Goal: Task Accomplishment & Management: Use online tool/utility

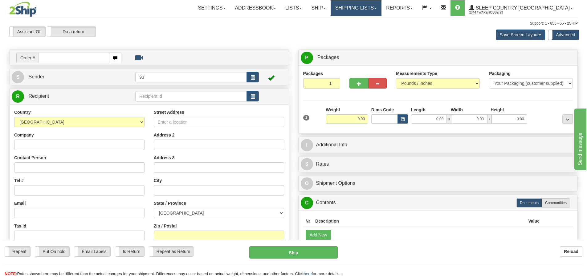
click at [379, 4] on link "Shipping lists" at bounding box center [355, 7] width 51 height 15
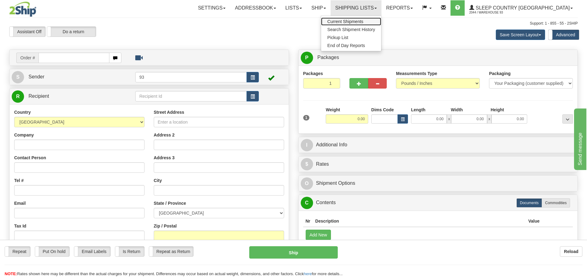
click at [363, 21] on span "Current Shipments" at bounding box center [345, 21] width 36 height 5
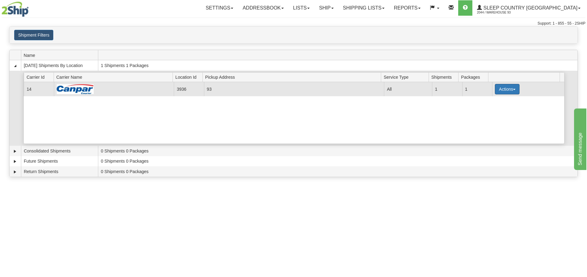
click at [503, 90] on button "Actions" at bounding box center [507, 89] width 25 height 10
click at [494, 102] on link "Details" at bounding box center [494, 101] width 49 height 8
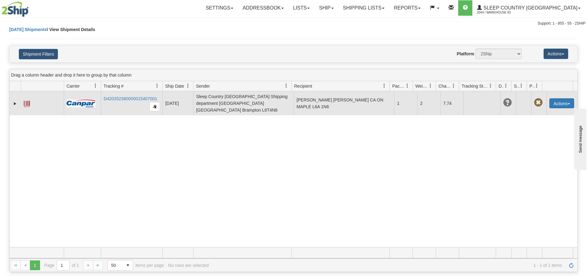
click at [558, 105] on button "Actions" at bounding box center [561, 104] width 25 height 10
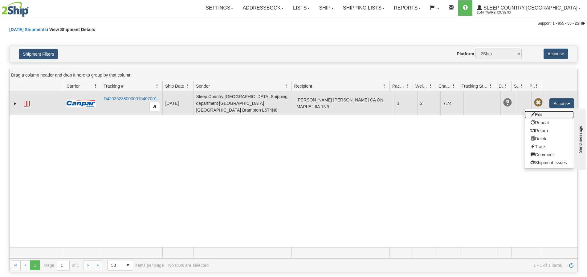
click at [541, 114] on link "Edit" at bounding box center [548, 115] width 49 height 8
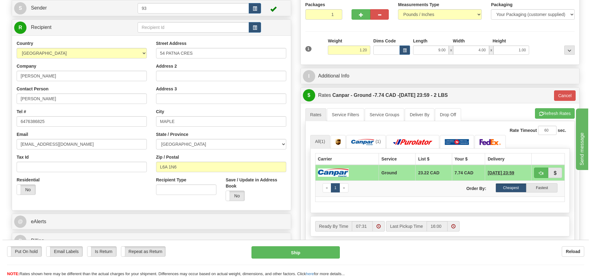
scroll to position [92, 0]
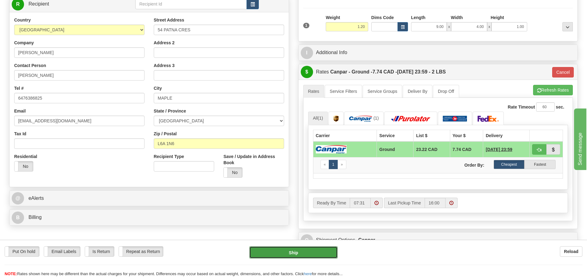
click at [294, 254] on button "Ship" at bounding box center [293, 253] width 88 height 12
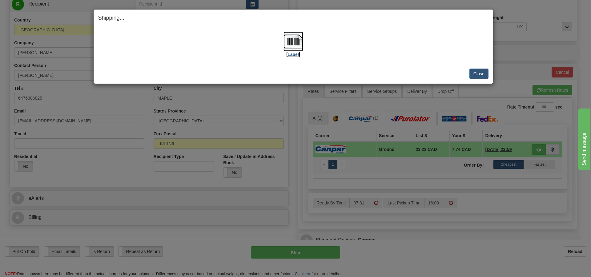
click at [296, 42] on img at bounding box center [294, 42] width 20 height 20
click at [291, 41] on img at bounding box center [294, 42] width 20 height 20
click at [482, 73] on button "Close" at bounding box center [479, 74] width 19 height 10
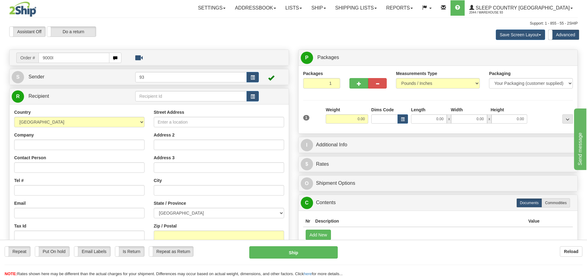
drag, startPoint x: 59, startPoint y: 59, endPoint x: 10, endPoint y: 59, distance: 48.3
click at [13, 59] on div "Order # 9000I" at bounding box center [69, 58] width 114 height 10
type input "9000I147092"
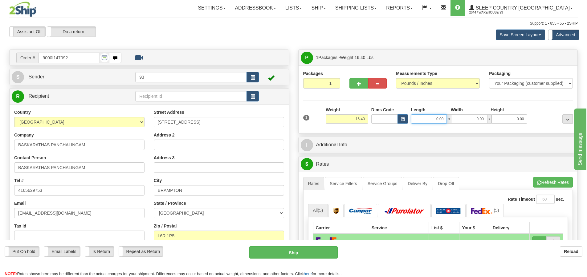
click at [425, 120] on input "0.00" at bounding box center [429, 119] width 36 height 9
type input "24.00"
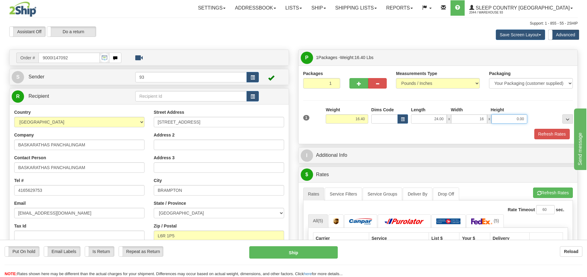
type input "16.00"
type input "12.00"
click at [549, 135] on button "Refresh Rates" at bounding box center [551, 134] width 35 height 10
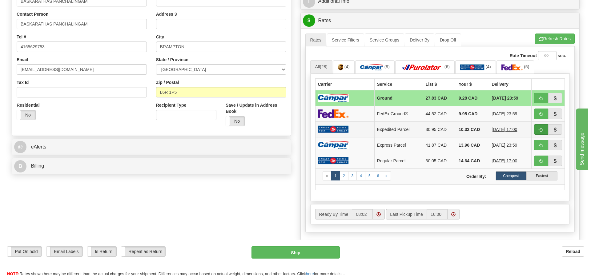
scroll to position [154, 0]
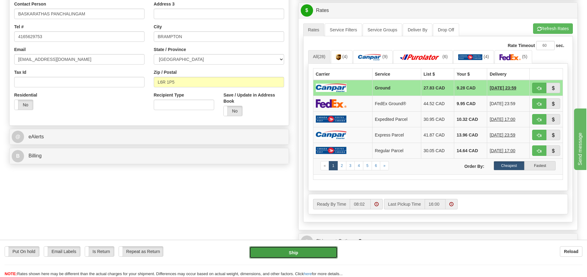
click at [278, 254] on button "Ship" at bounding box center [293, 253] width 88 height 12
type input "1"
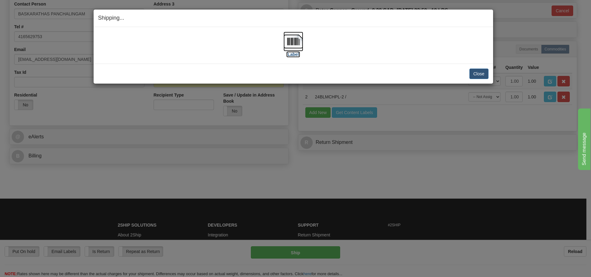
click at [287, 42] on img at bounding box center [294, 42] width 20 height 20
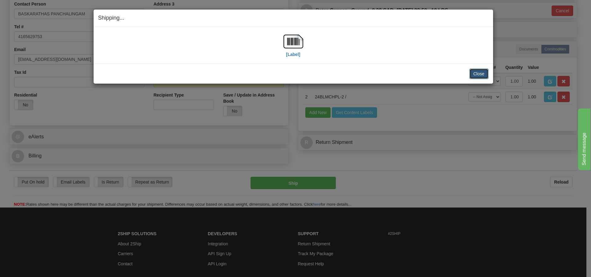
click at [479, 73] on button "Close" at bounding box center [479, 74] width 19 height 10
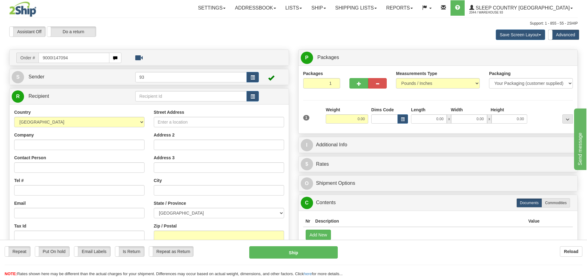
type input "9000I147094"
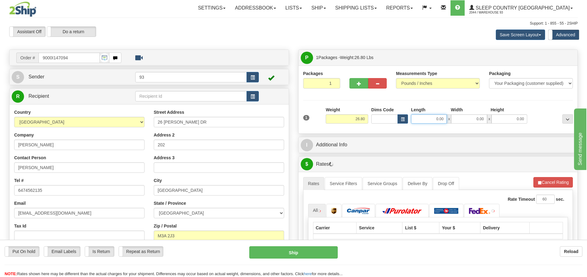
click at [421, 119] on input "0.00" at bounding box center [429, 119] width 36 height 9
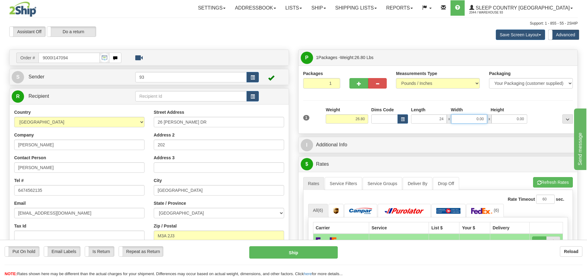
type input "24.00"
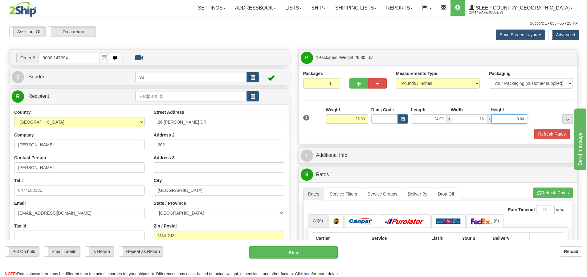
type input "16.00"
type input "12.00"
click at [545, 132] on button "Refresh Rates" at bounding box center [551, 134] width 35 height 10
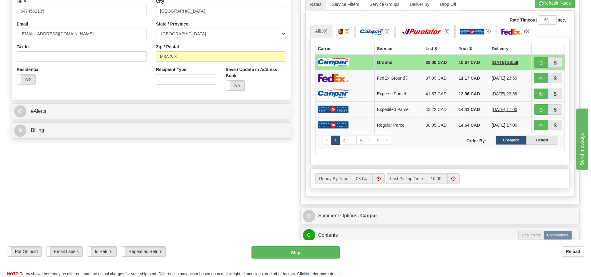
scroll to position [185, 0]
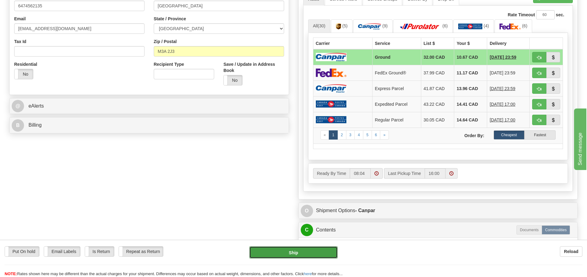
click at [293, 253] on button "Ship" at bounding box center [293, 253] width 88 height 12
type input "1"
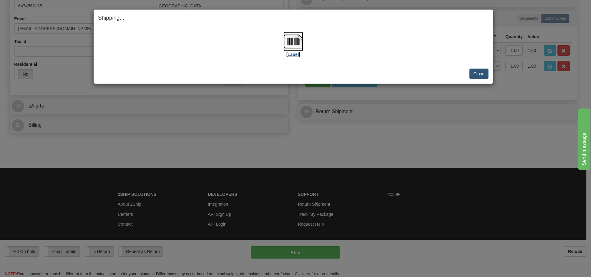
click at [296, 40] on img at bounding box center [294, 42] width 20 height 20
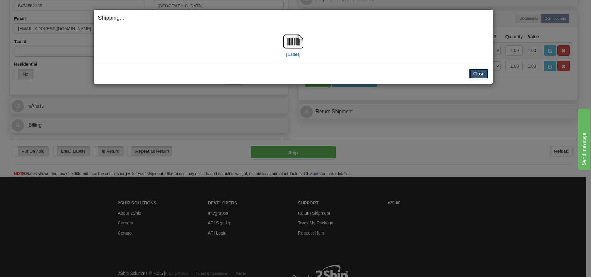
click at [473, 74] on button "Close" at bounding box center [479, 74] width 19 height 10
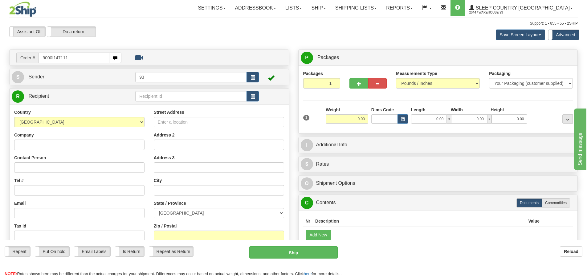
type input "9000I147111"
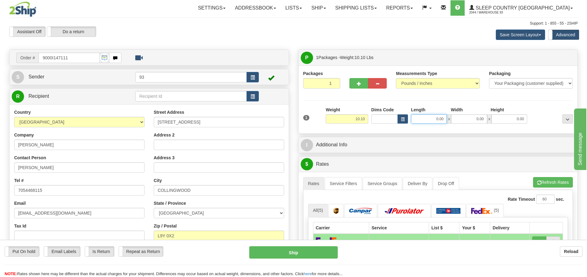
click at [432, 122] on input "0.00" at bounding box center [429, 119] width 36 height 9
type input "17.00"
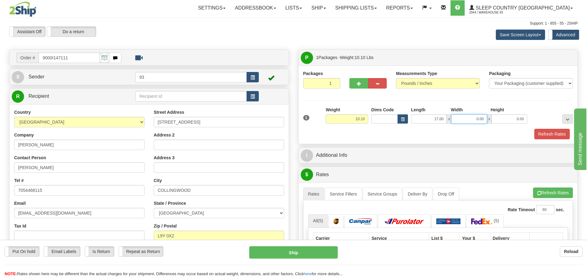
type input "7"
type input "14.00"
type input "7.00"
click at [543, 134] on button "Refresh Rates" at bounding box center [551, 134] width 35 height 10
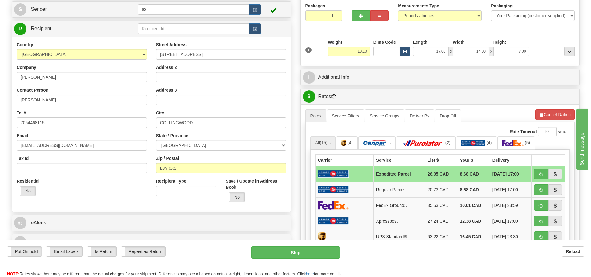
scroll to position [92, 0]
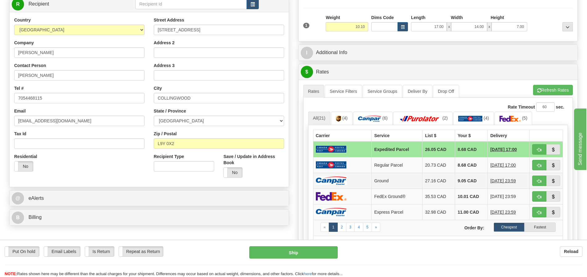
click at [353, 180] on td at bounding box center [342, 181] width 59 height 16
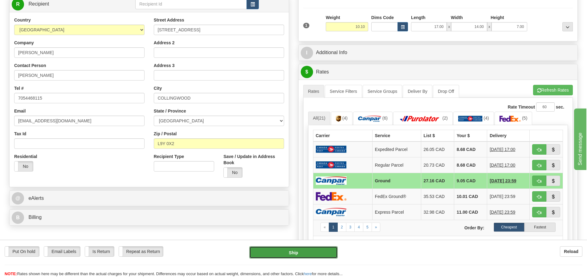
click at [309, 255] on button "Ship" at bounding box center [293, 253] width 88 height 12
type input "1"
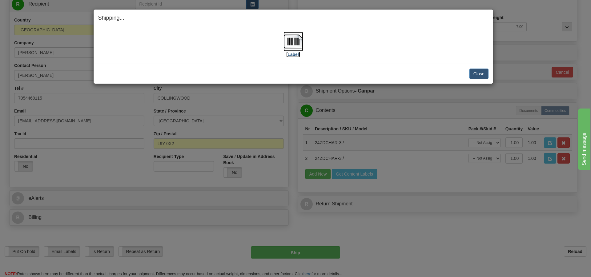
click at [293, 39] on img at bounding box center [294, 42] width 20 height 20
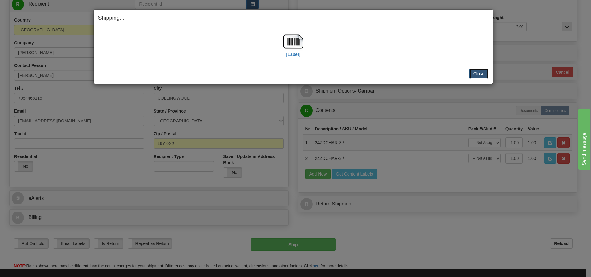
click at [474, 72] on button "Close" at bounding box center [479, 74] width 19 height 10
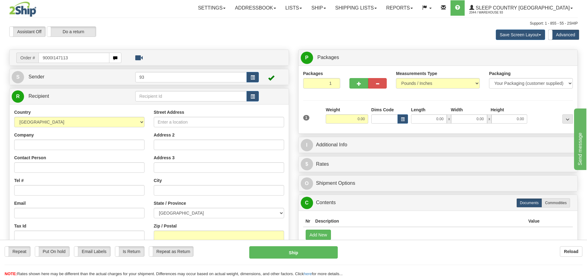
type input "9000I147113"
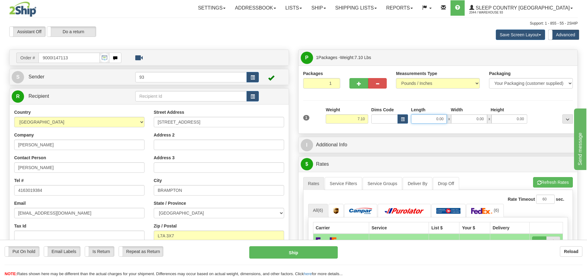
click at [419, 119] on input "0.00" at bounding box center [429, 119] width 36 height 9
type input "14.00"
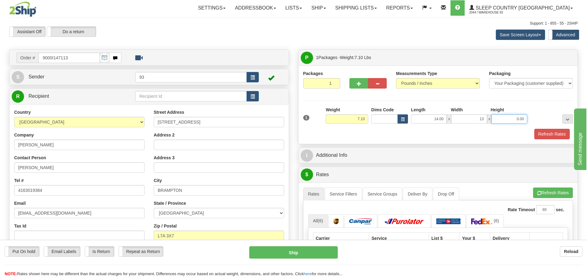
type input "13.00"
type input "4.00"
click at [551, 135] on button "Refresh Rates" at bounding box center [551, 134] width 35 height 10
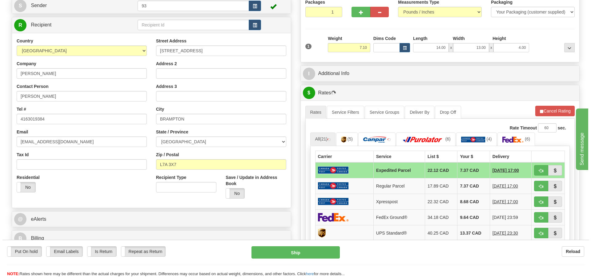
scroll to position [92, 0]
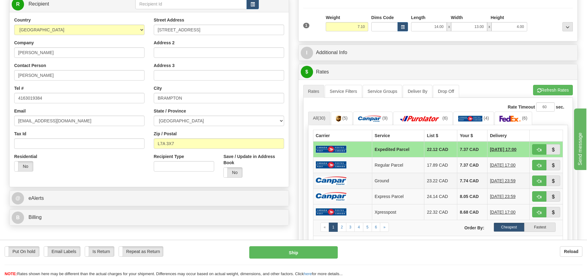
click at [337, 183] on img at bounding box center [331, 181] width 31 height 8
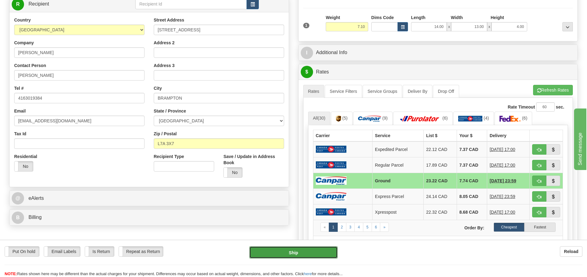
click at [298, 255] on button "Ship" at bounding box center [293, 253] width 88 height 12
type input "1"
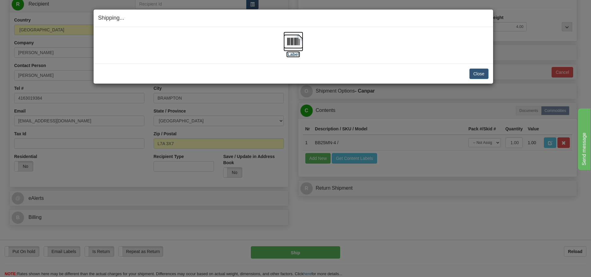
click at [289, 42] on img at bounding box center [294, 42] width 20 height 20
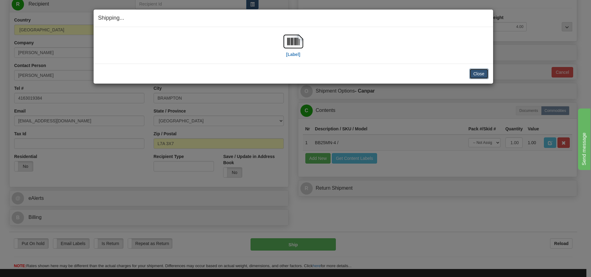
click at [472, 71] on button "Close" at bounding box center [479, 74] width 19 height 10
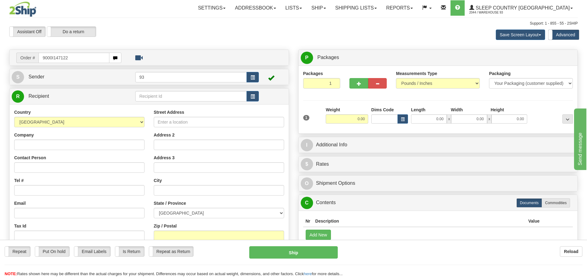
type input "9000I147122"
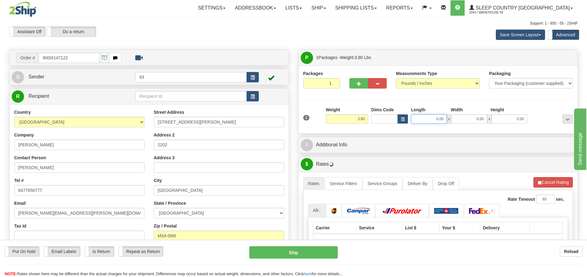
click at [419, 122] on input "0.00" at bounding box center [429, 119] width 36 height 9
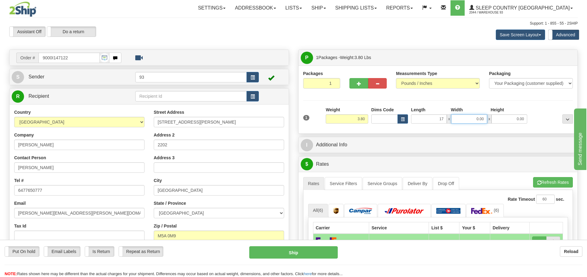
type input "17.00"
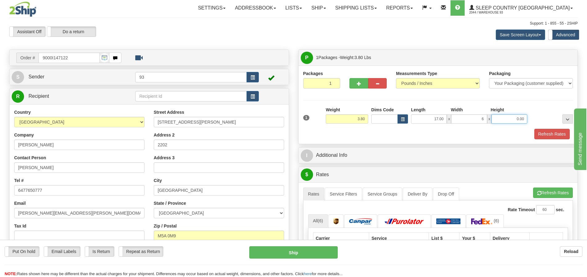
type input "6.00"
click at [546, 131] on button "Refresh Rates" at bounding box center [551, 134] width 35 height 10
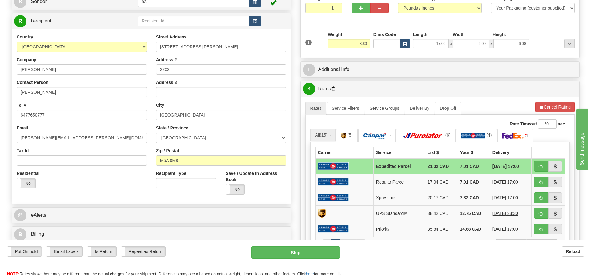
scroll to position [92, 0]
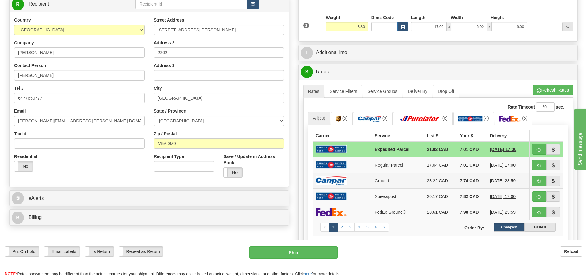
click at [352, 181] on td at bounding box center [342, 181] width 59 height 16
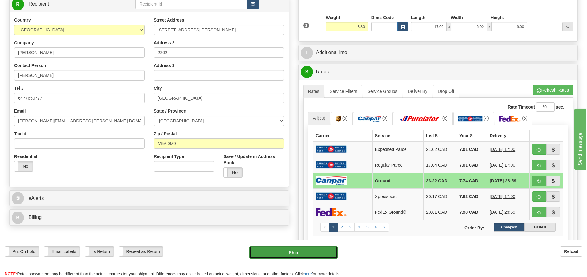
click at [285, 253] on button "Ship" at bounding box center [293, 253] width 88 height 12
type input "1"
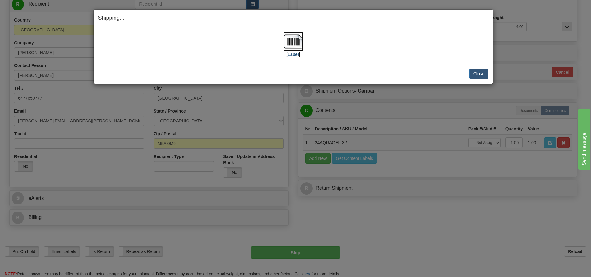
click at [290, 42] on img at bounding box center [294, 42] width 20 height 20
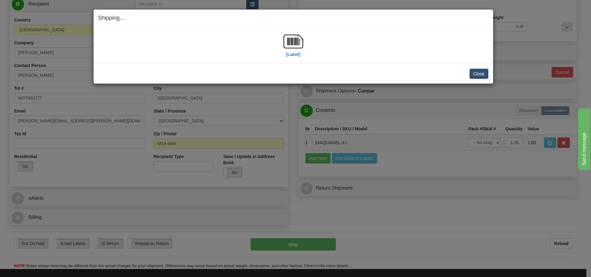
click at [474, 71] on button "Close" at bounding box center [479, 74] width 19 height 10
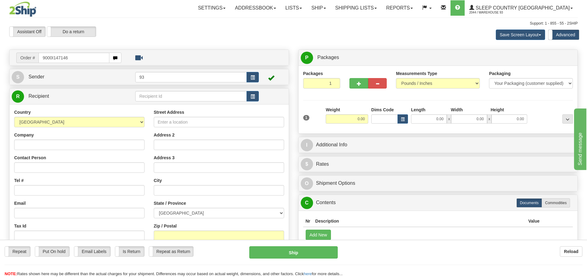
type input "9000I147146"
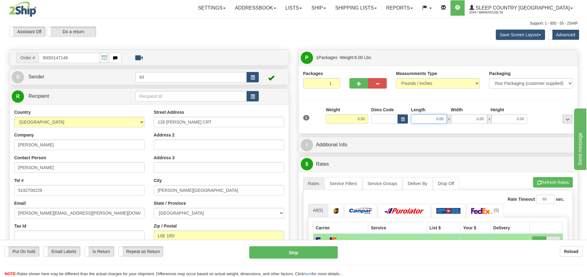
click at [424, 122] on input "0.00" at bounding box center [429, 119] width 36 height 9
type input "17.00"
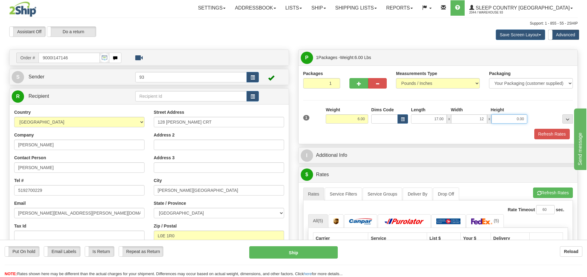
type input "12.00"
type input "6.00"
click at [554, 134] on button "Refresh Rates" at bounding box center [551, 134] width 35 height 10
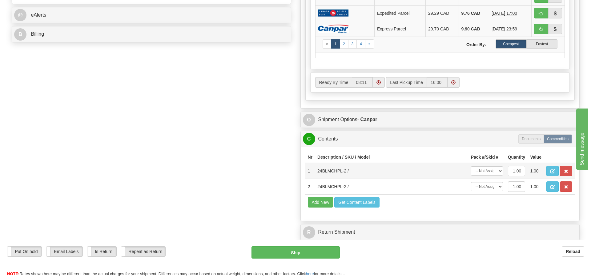
scroll to position [277, 0]
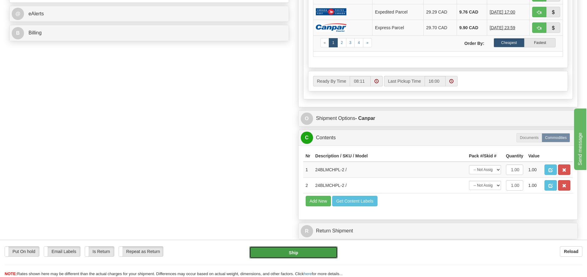
click at [299, 253] on button "Ship" at bounding box center [293, 253] width 88 height 12
type input "1"
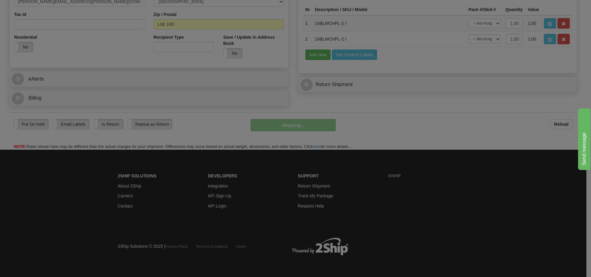
scroll to position [212, 0]
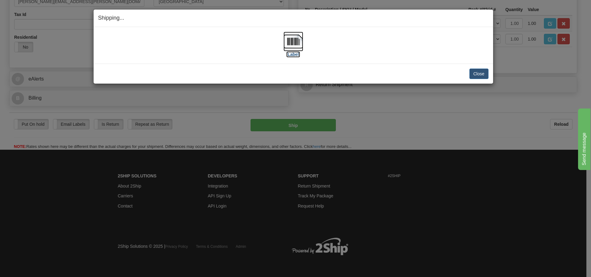
click at [294, 42] on img at bounding box center [294, 42] width 20 height 20
click at [482, 72] on button "Close" at bounding box center [479, 74] width 19 height 10
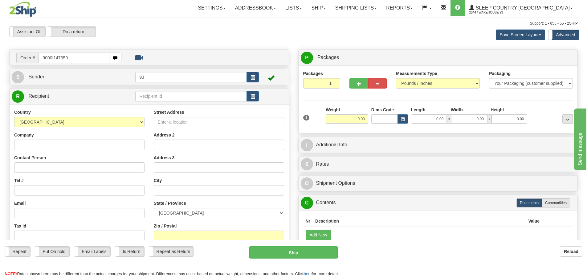
type input "9000I147350"
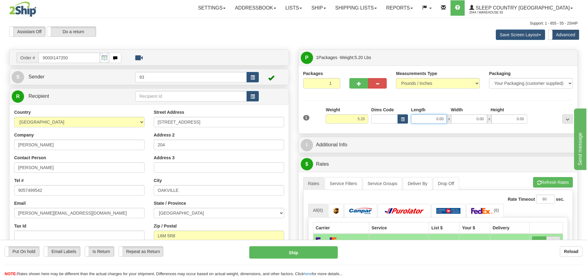
click at [419, 119] on input "0.00" at bounding box center [429, 119] width 36 height 9
type input "24.00"
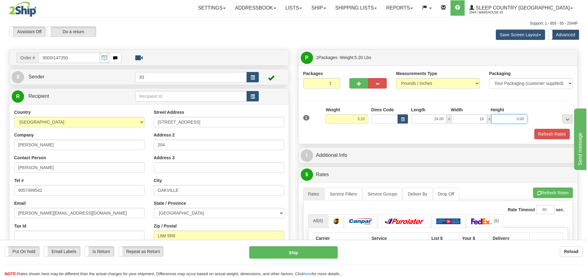
type input "16.00"
type input "6.00"
click at [542, 134] on button "Refresh Rates" at bounding box center [551, 134] width 35 height 10
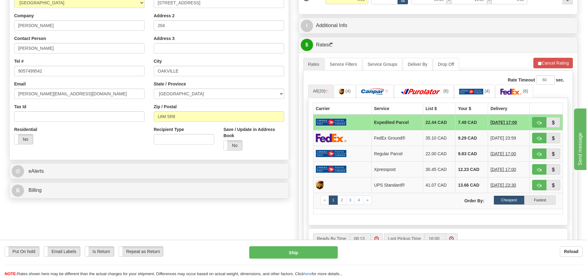
scroll to position [123, 0]
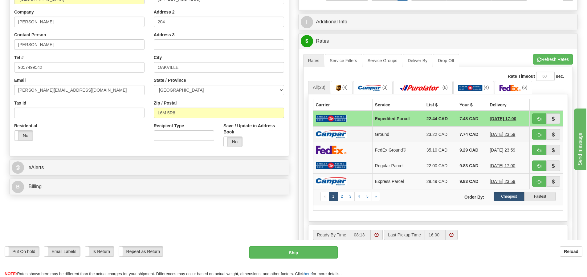
click at [360, 133] on td at bounding box center [342, 135] width 59 height 16
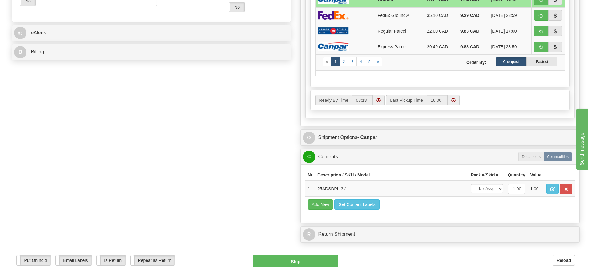
scroll to position [277, 0]
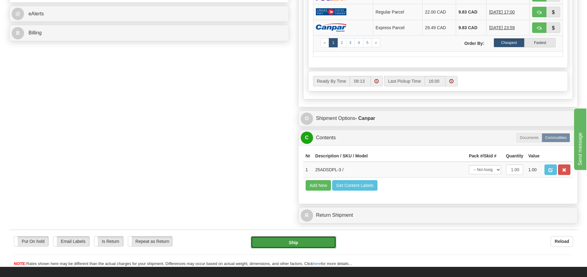
click at [293, 243] on button "Ship" at bounding box center [293, 243] width 85 height 12
type input "1"
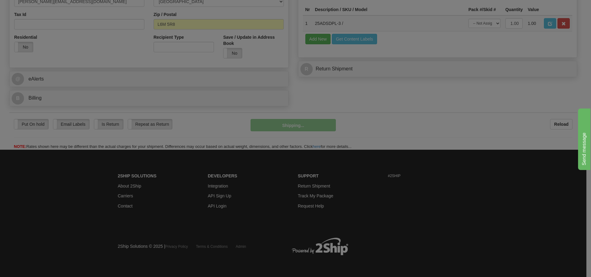
scroll to position [212, 0]
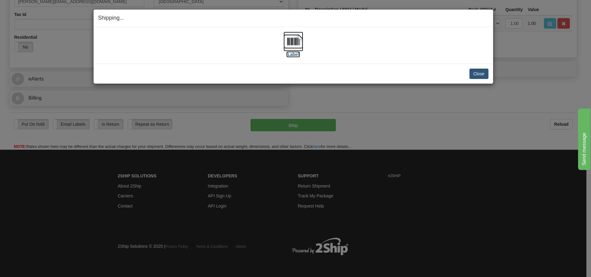
click at [293, 41] on img at bounding box center [294, 42] width 20 height 20
click at [482, 72] on button "Close" at bounding box center [479, 74] width 19 height 10
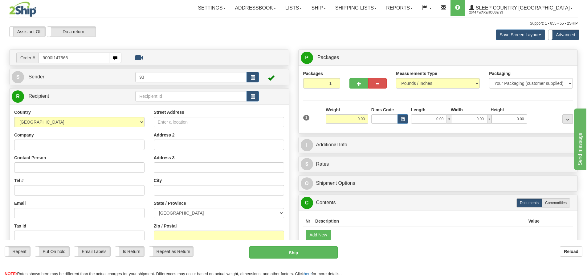
type input "9000I147566"
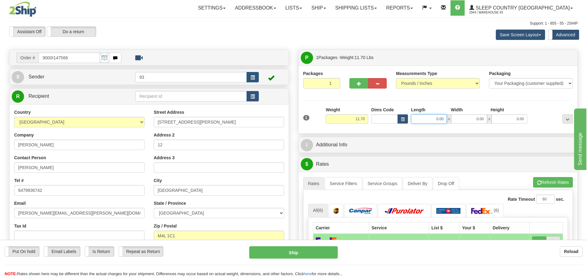
click at [423, 120] on input "0.00" at bounding box center [429, 119] width 36 height 9
type input "14.00"
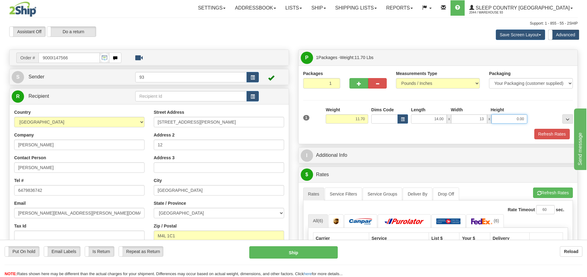
type input "13.00"
type input "8.00"
click at [558, 134] on button "Refresh Rates" at bounding box center [551, 134] width 35 height 10
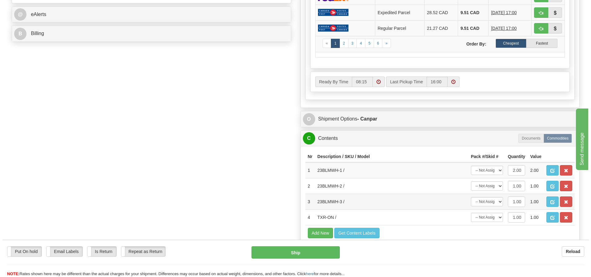
scroll to position [277, 0]
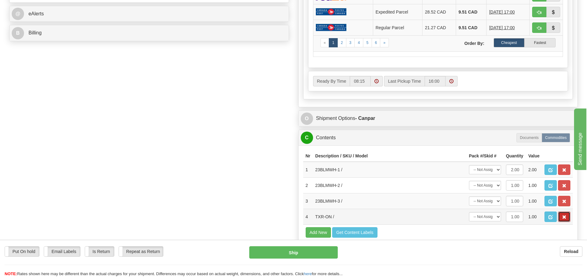
click at [564, 217] on span "button" at bounding box center [564, 218] width 4 height 4
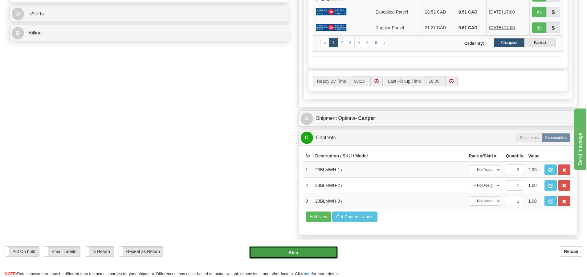
click at [292, 255] on button "Ship" at bounding box center [293, 253] width 88 height 12
type input "1"
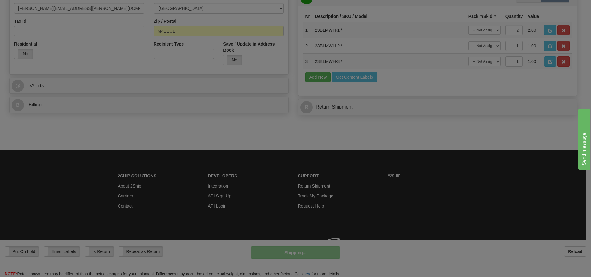
scroll to position [214, 0]
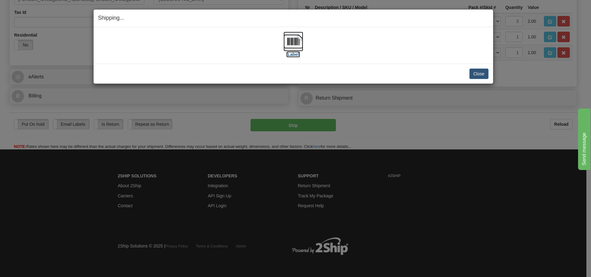
click at [290, 42] on img at bounding box center [294, 42] width 20 height 20
click at [475, 73] on button "Close" at bounding box center [479, 74] width 19 height 10
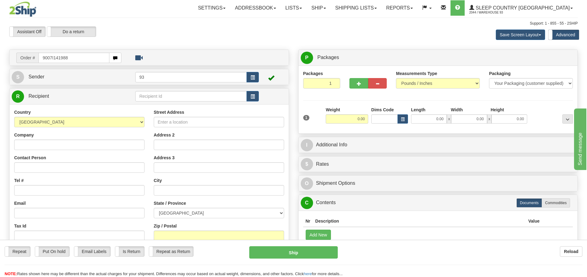
type input "9007I141988"
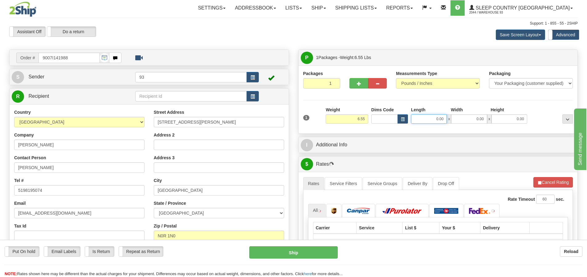
click at [431, 119] on input "0.00" at bounding box center [429, 119] width 36 height 9
type input "14.00"
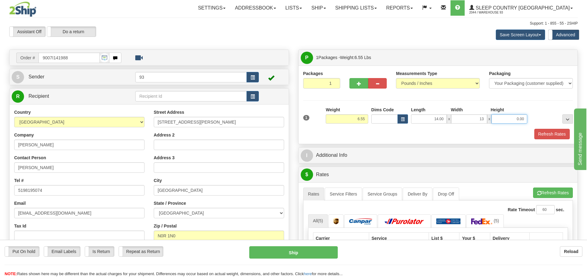
type input "13.00"
type input "3.00"
click at [552, 135] on button "Refresh Rates" at bounding box center [551, 134] width 35 height 10
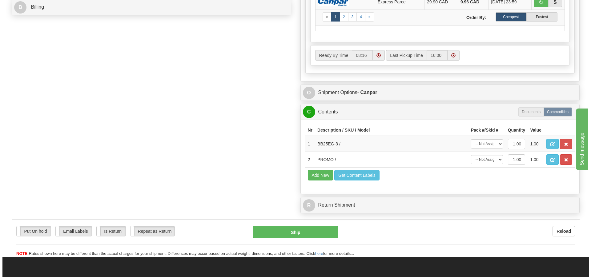
scroll to position [308, 0]
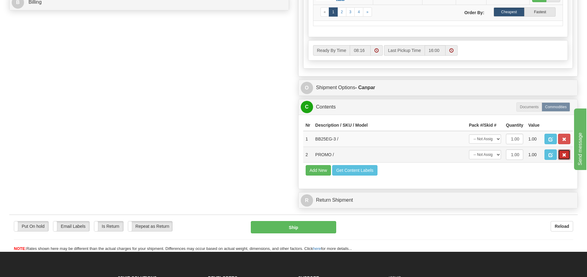
click at [565, 156] on span "button" at bounding box center [564, 155] width 4 height 4
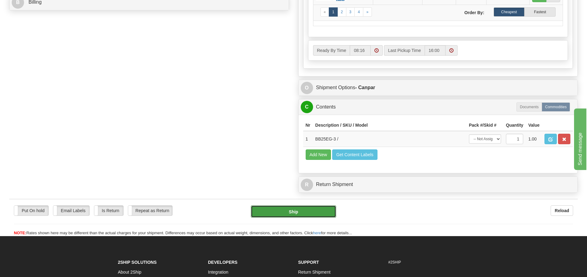
click at [300, 210] on button "Ship" at bounding box center [293, 212] width 85 height 12
type input "1"
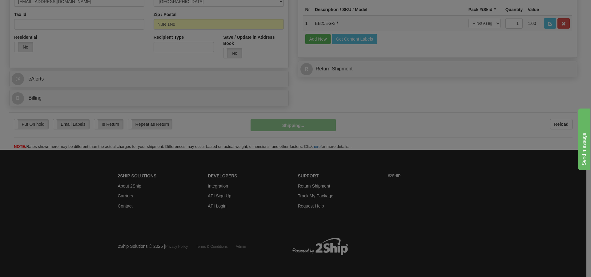
scroll to position [212, 0]
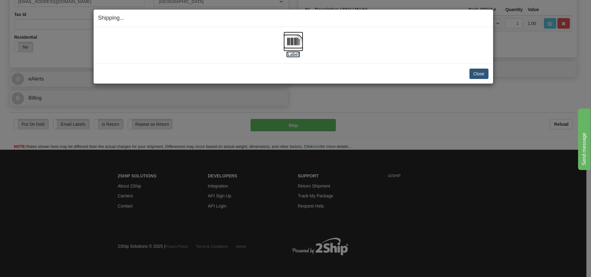
click at [291, 44] on img at bounding box center [294, 42] width 20 height 20
click at [479, 71] on button "Close" at bounding box center [479, 74] width 19 height 10
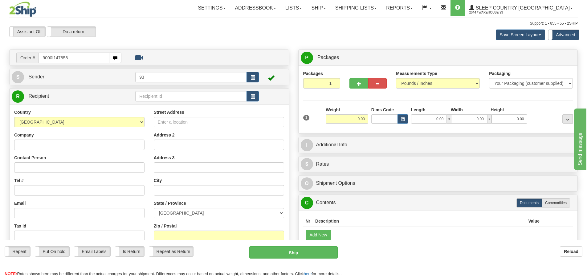
type input "9000I147858"
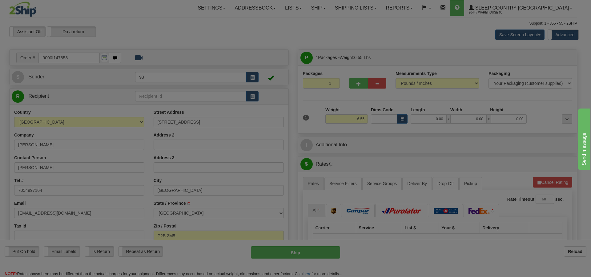
type input "[PERSON_NAME][GEOGRAPHIC_DATA]"
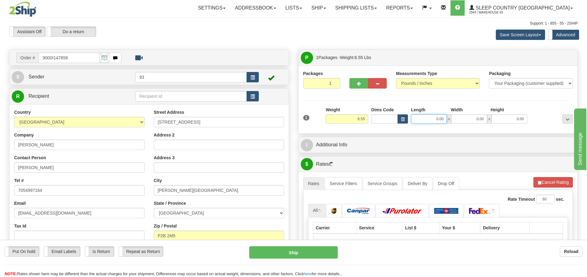
click at [429, 120] on input "0.00" at bounding box center [429, 119] width 36 height 9
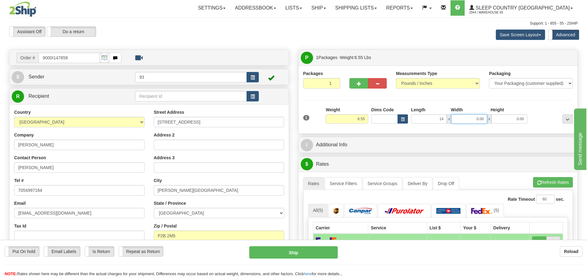
type input "14.00"
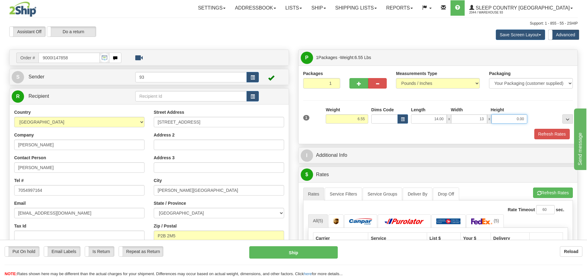
type input "13.00"
type input "3.00"
click at [543, 135] on button "Refresh Rates" at bounding box center [551, 134] width 35 height 10
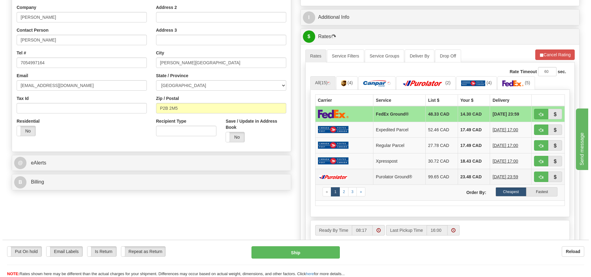
scroll to position [154, 0]
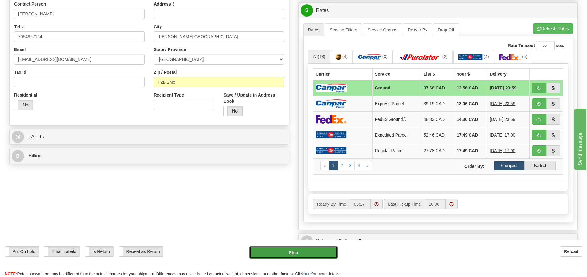
click at [278, 253] on button "Ship" at bounding box center [293, 253] width 88 height 12
type input "1"
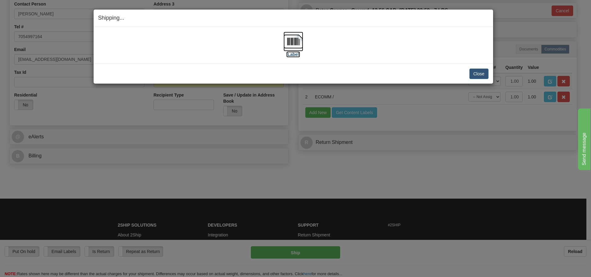
click at [292, 42] on img at bounding box center [294, 42] width 20 height 20
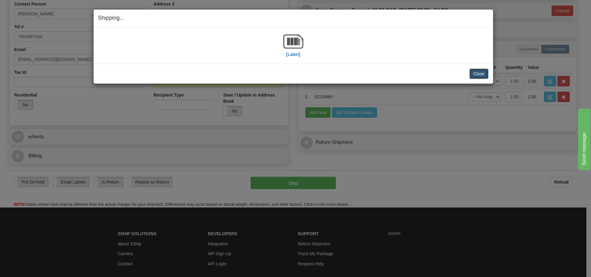
click at [475, 76] on button "Close" at bounding box center [479, 74] width 19 height 10
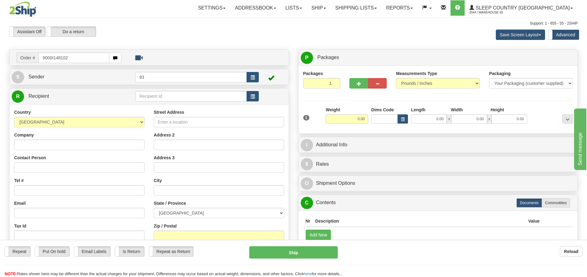
type input "9000I148102"
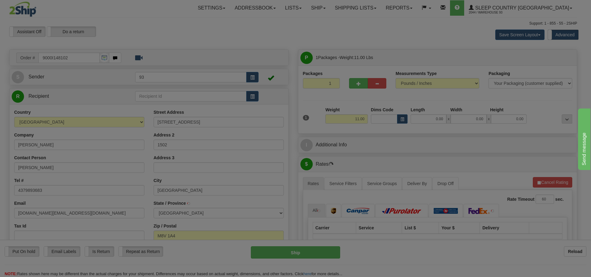
type input "ETOBICOKE"
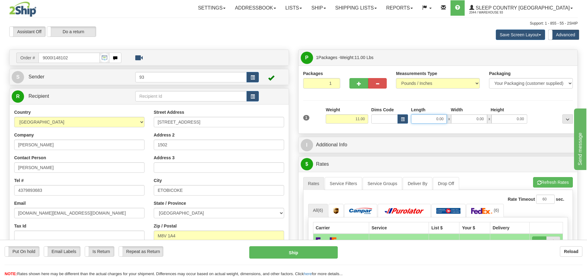
click at [421, 120] on input "0.00" at bounding box center [429, 119] width 36 height 9
type input "18.00"
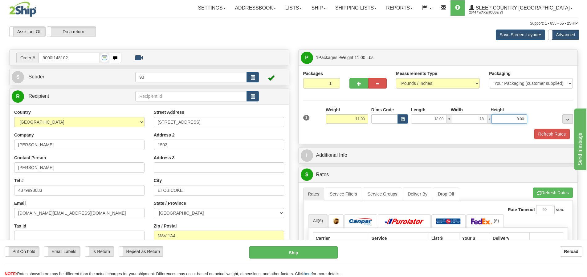
type input "18.00"
type input "8.00"
click at [542, 135] on button "Refresh Rates" at bounding box center [551, 134] width 35 height 10
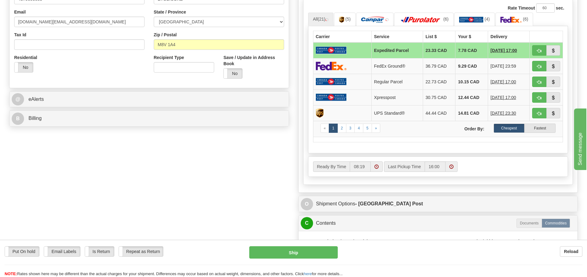
scroll to position [216, 0]
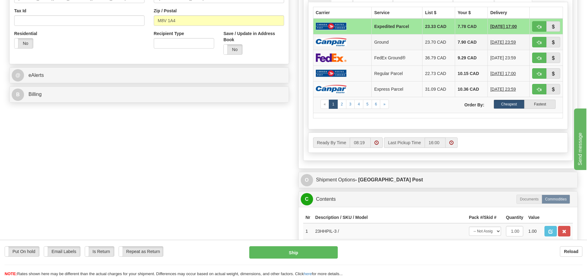
click at [346, 40] on img at bounding box center [331, 42] width 31 height 8
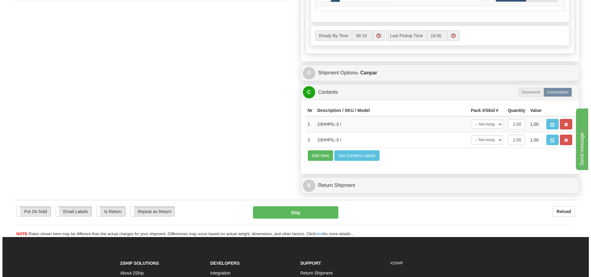
scroll to position [339, 0]
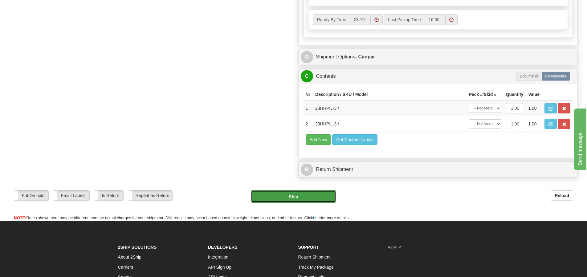
click at [313, 197] on button "Ship" at bounding box center [293, 197] width 85 height 12
type input "1"
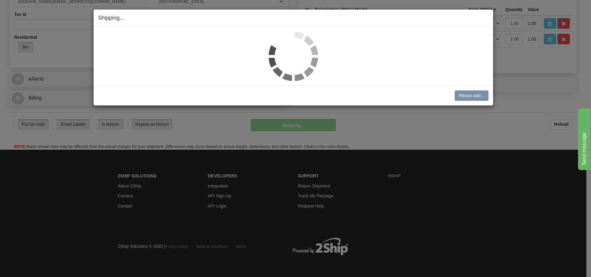
scroll to position [198, 0]
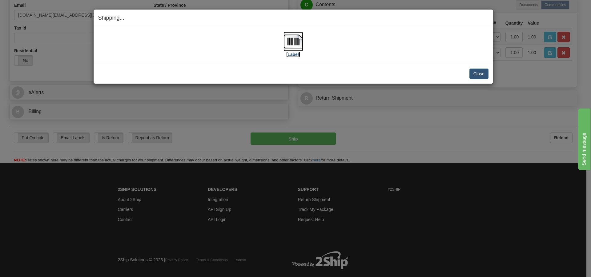
click at [293, 39] on img at bounding box center [294, 42] width 20 height 20
click at [479, 73] on button "Close" at bounding box center [479, 74] width 19 height 10
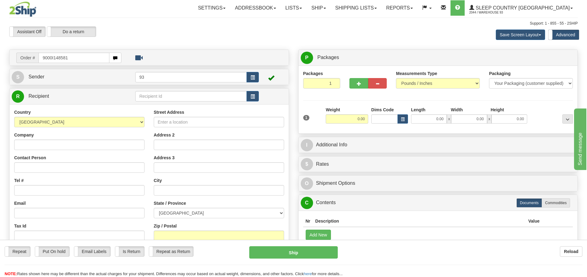
type input "9000I148581"
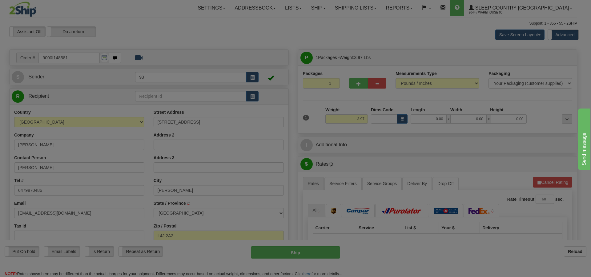
type input "THORNHILL"
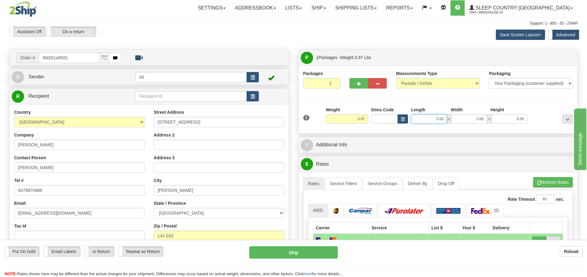
click at [422, 121] on input "0.00" at bounding box center [429, 119] width 36 height 9
type input "17.00"
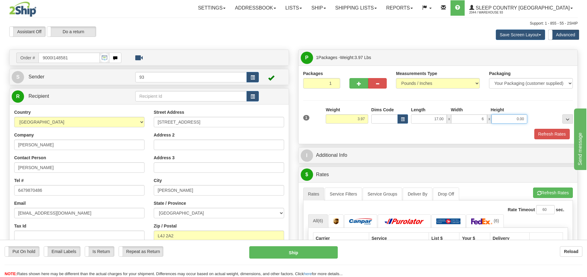
type input "6.00"
click at [558, 135] on button "Refresh Rates" at bounding box center [551, 134] width 35 height 10
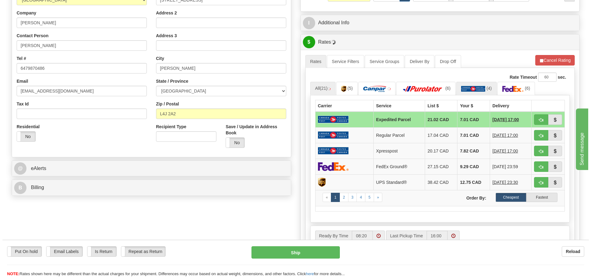
scroll to position [123, 0]
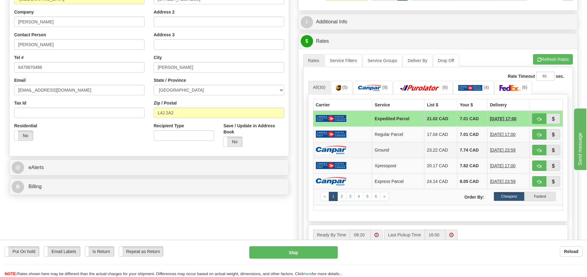
click at [338, 152] on img at bounding box center [331, 150] width 31 height 8
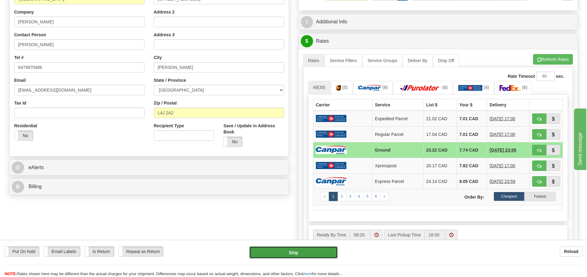
click at [299, 252] on button "Ship" at bounding box center [293, 253] width 88 height 12
type input "1"
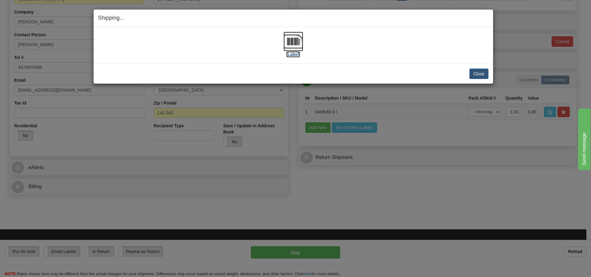
click at [293, 43] on img at bounding box center [294, 42] width 20 height 20
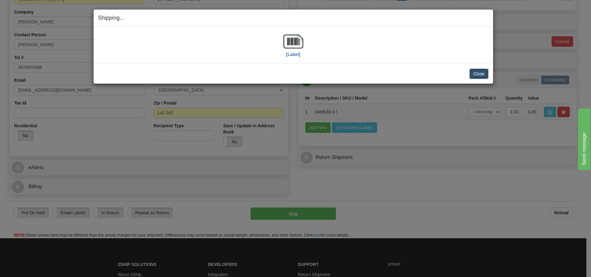
click at [481, 73] on button "Close" at bounding box center [479, 74] width 19 height 10
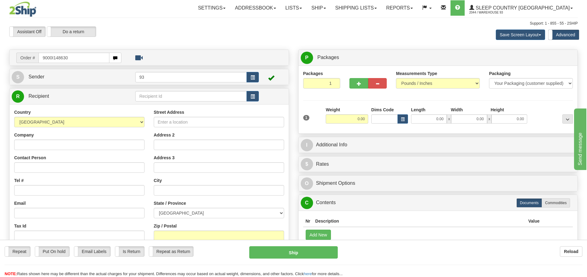
type input "9000I148630"
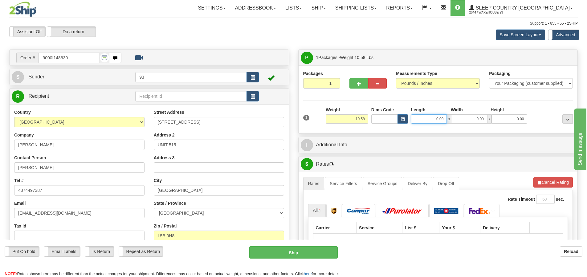
click at [427, 123] on input "0.00" at bounding box center [429, 119] width 36 height 9
type input "18.00"
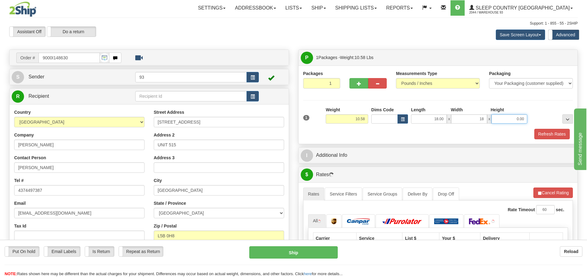
type input "18.00"
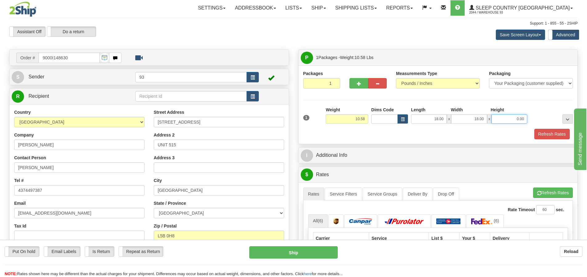
type input "9"
type input "8.00"
click at [555, 132] on button "Refresh Rates" at bounding box center [551, 134] width 35 height 10
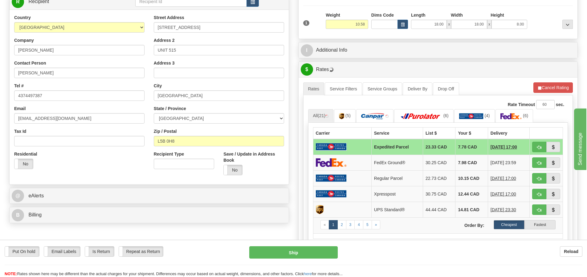
scroll to position [123, 0]
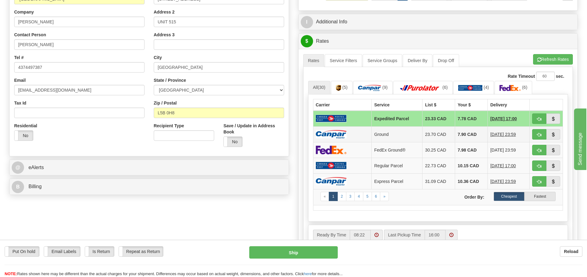
click at [352, 134] on td at bounding box center [342, 135] width 59 height 16
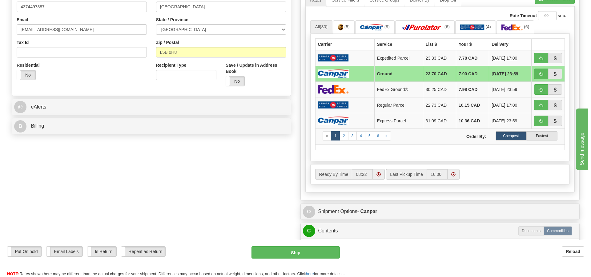
scroll to position [185, 0]
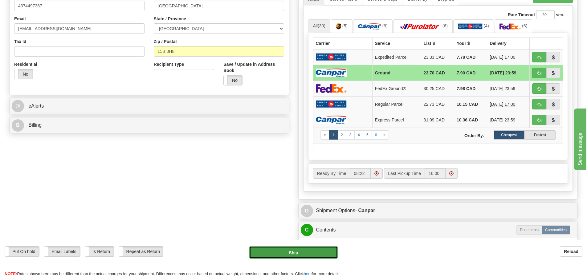
click at [286, 253] on button "Ship" at bounding box center [293, 253] width 88 height 12
type input "1"
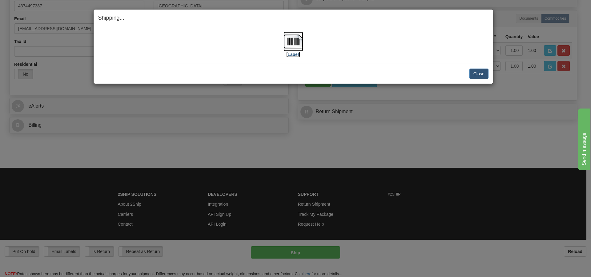
click at [291, 43] on img at bounding box center [294, 42] width 20 height 20
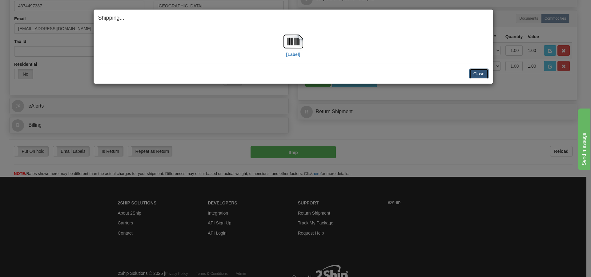
click at [475, 75] on button "Close" at bounding box center [479, 74] width 19 height 10
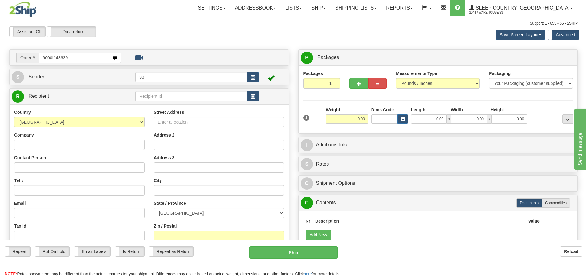
type input "9000I148639"
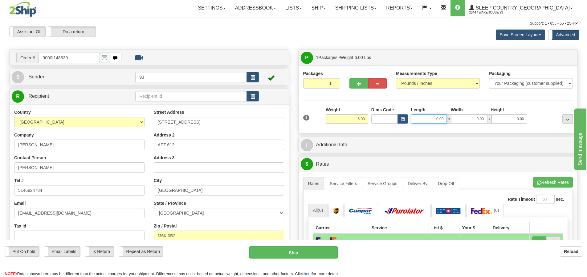
click at [428, 121] on input "0.00" at bounding box center [429, 119] width 36 height 9
type input "17.00"
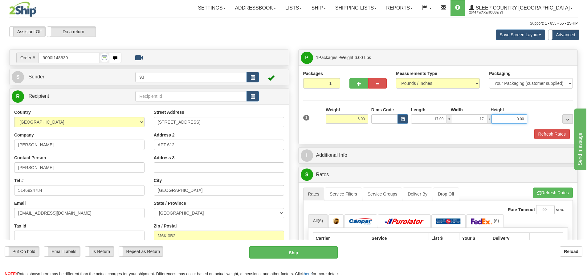
type input "17.00"
type input "6.00"
click at [541, 135] on button "Refresh Rates" at bounding box center [551, 134] width 35 height 10
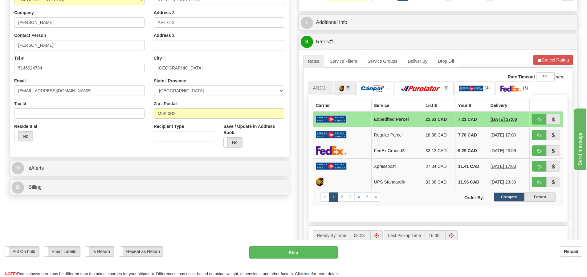
scroll to position [123, 0]
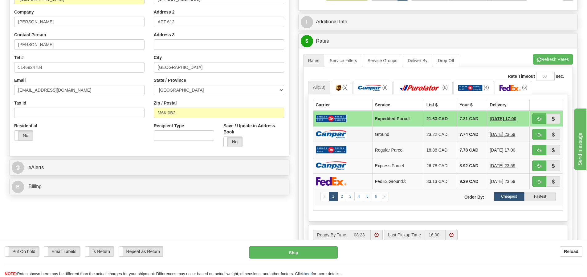
click at [354, 132] on td at bounding box center [342, 135] width 59 height 16
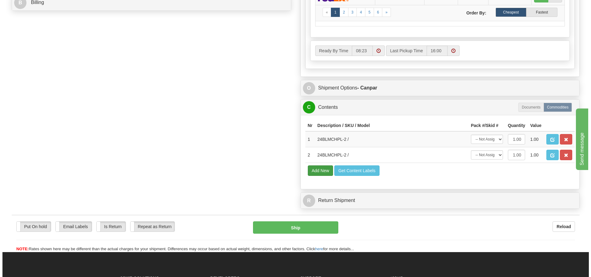
scroll to position [308, 0]
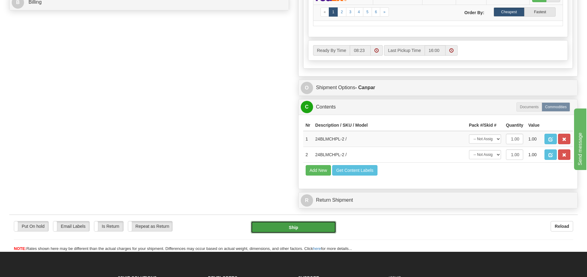
click at [286, 229] on button "Ship" at bounding box center [293, 227] width 85 height 12
type input "1"
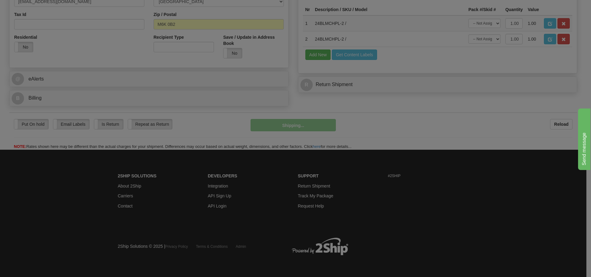
scroll to position [212, 0]
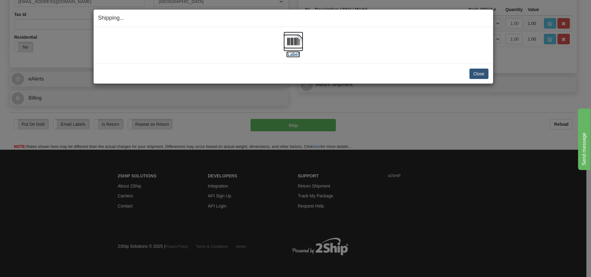
click at [295, 45] on img at bounding box center [294, 42] width 20 height 20
click at [484, 75] on button "Close" at bounding box center [479, 74] width 19 height 10
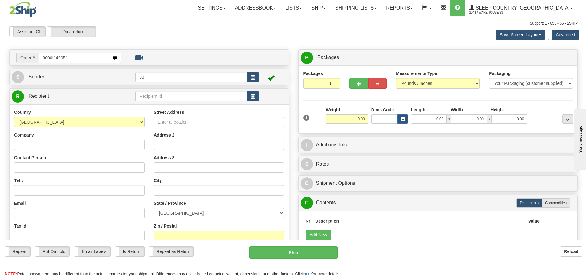
type input "9000I149051"
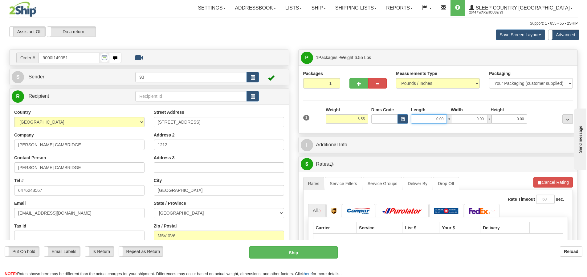
click at [421, 122] on input "0.00" at bounding box center [429, 119] width 36 height 9
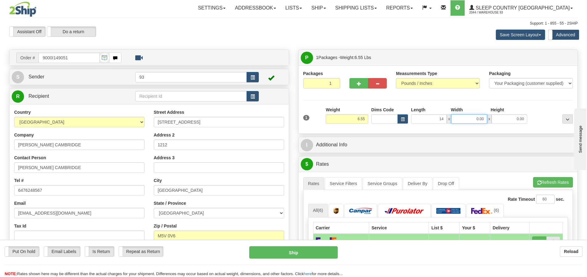
type input "14.00"
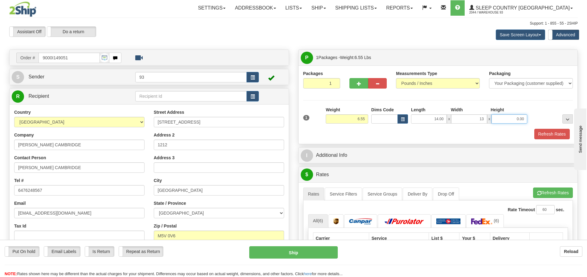
type input "13.00"
type input "3.00"
click at [549, 135] on button "Refresh Rates" at bounding box center [551, 134] width 35 height 10
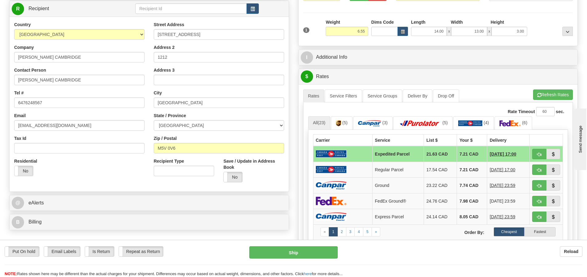
scroll to position [92, 0]
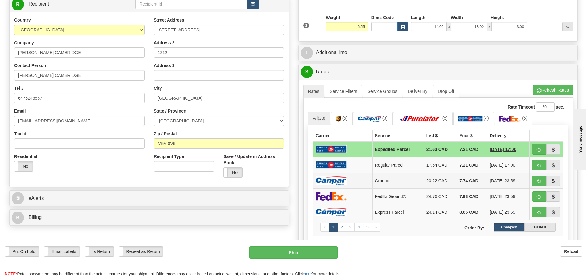
click at [360, 180] on td at bounding box center [342, 181] width 59 height 16
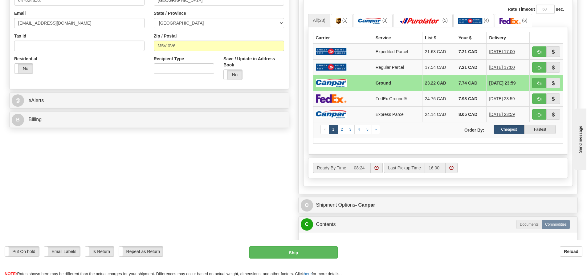
scroll to position [246, 0]
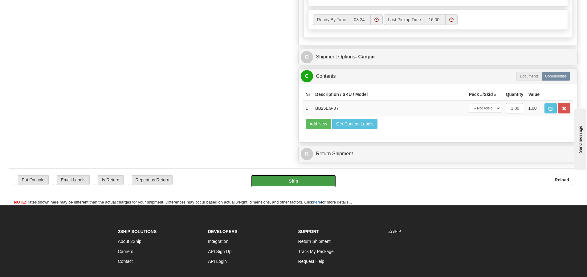
click at [303, 179] on button "Ship" at bounding box center [293, 181] width 85 height 12
type input "1"
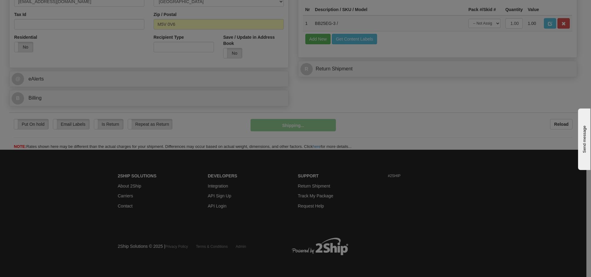
scroll to position [183, 0]
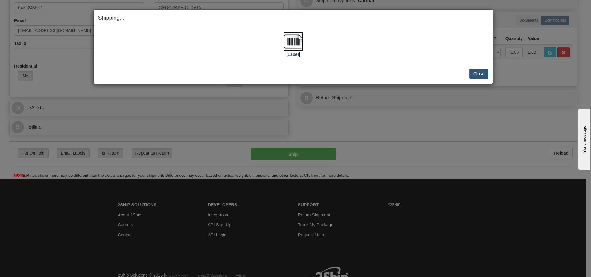
click at [291, 44] on img at bounding box center [294, 42] width 20 height 20
click at [483, 75] on button "Close" at bounding box center [479, 74] width 19 height 10
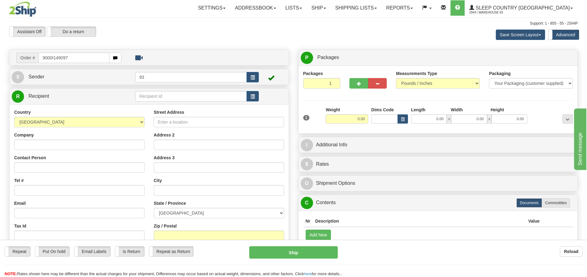
type input "9000I149097"
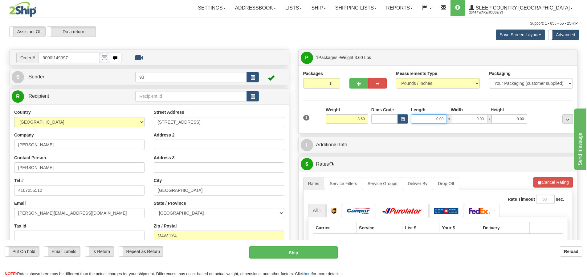
click at [427, 118] on input "0.00" at bounding box center [429, 119] width 36 height 9
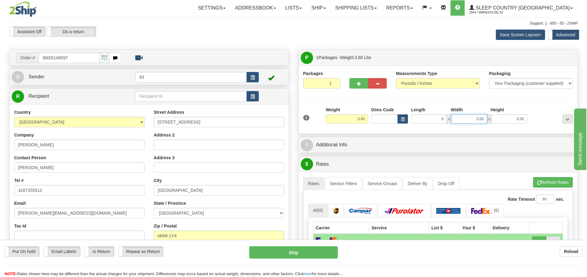
type input "9.00"
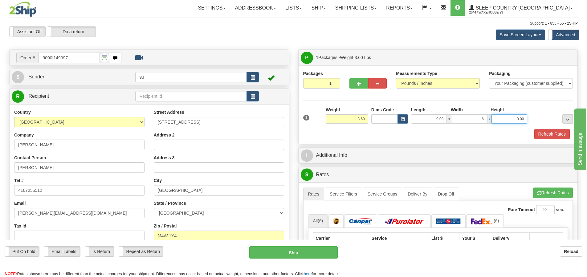
type input "6.00"
type input "3.00"
click at [546, 133] on button "Refresh Rates" at bounding box center [551, 134] width 35 height 10
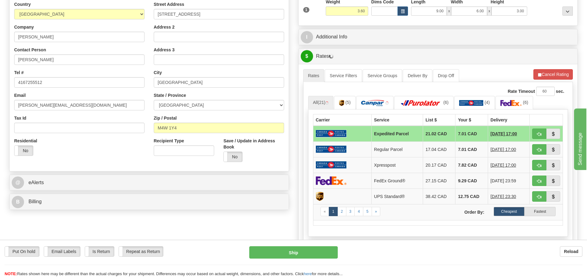
scroll to position [123, 0]
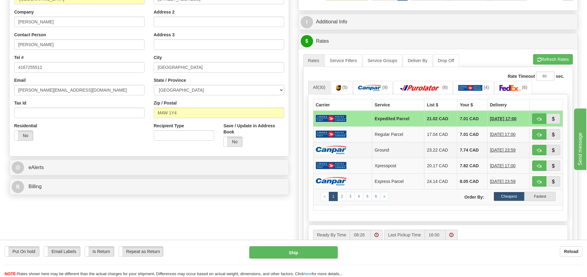
click at [354, 152] on td at bounding box center [342, 150] width 59 height 16
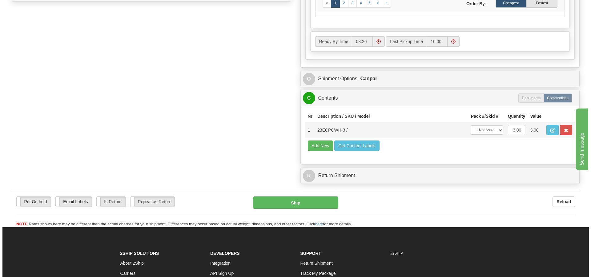
scroll to position [339, 0]
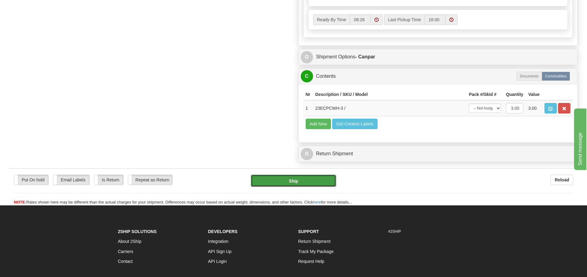
click at [285, 183] on button "Ship" at bounding box center [293, 181] width 85 height 12
type input "1"
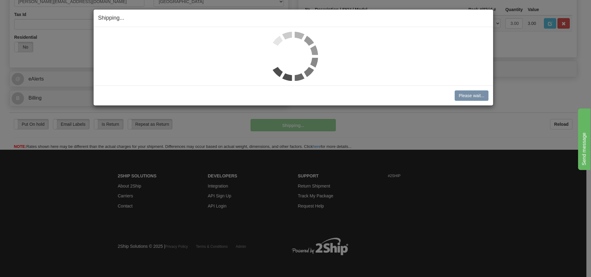
scroll to position [183, 0]
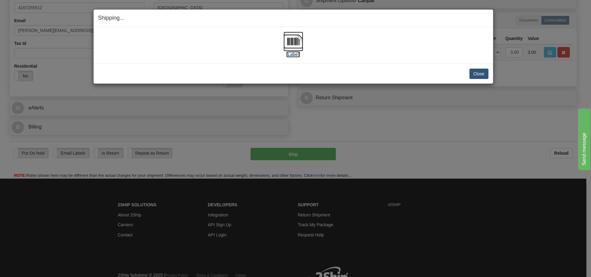
click at [288, 42] on img at bounding box center [294, 42] width 20 height 20
click at [479, 73] on button "Close" at bounding box center [479, 74] width 19 height 10
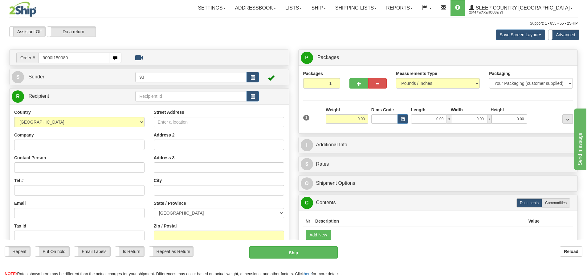
type input "9000I150080"
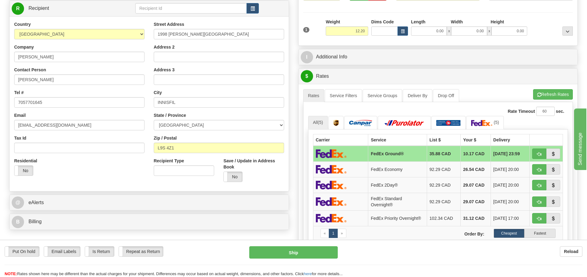
scroll to position [62, 0]
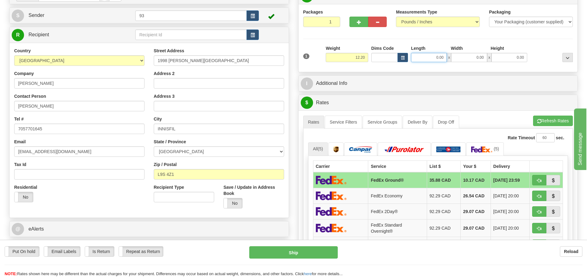
click at [427, 58] on input "0.00" at bounding box center [429, 57] width 36 height 9
type input "27.00"
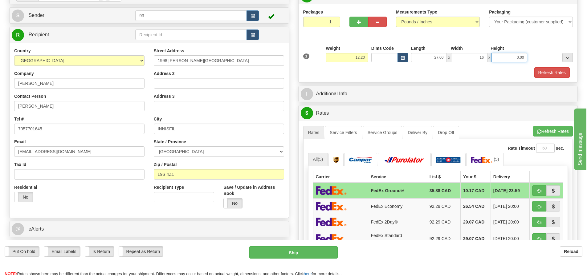
type input "16.00"
type input "12.00"
click at [543, 70] on button "Refresh Rates" at bounding box center [551, 72] width 35 height 10
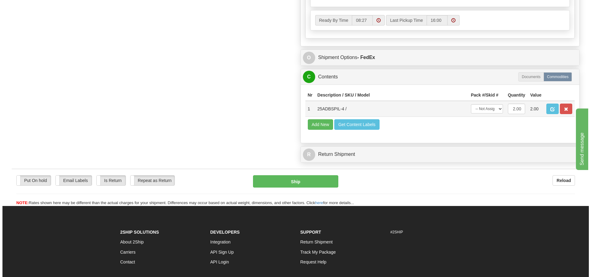
scroll to position [339, 0]
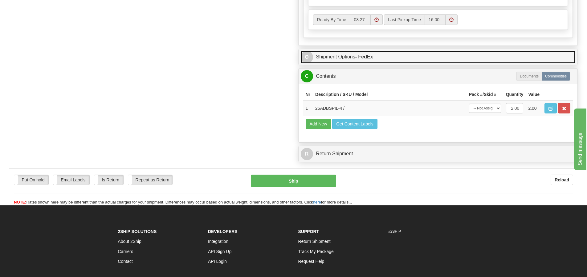
click at [382, 58] on link "O Shipment Options - FedEx" at bounding box center [438, 57] width 275 height 13
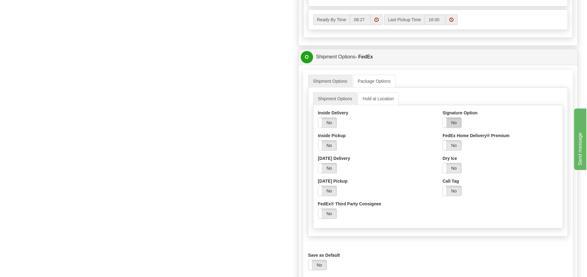
click at [450, 122] on label "No" at bounding box center [452, 123] width 18 height 10
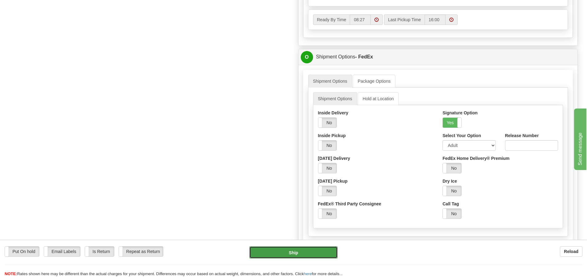
click at [302, 253] on button "Ship" at bounding box center [293, 253] width 88 height 12
type input "92"
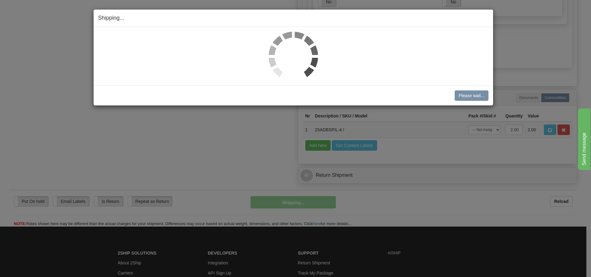
scroll to position [323, 0]
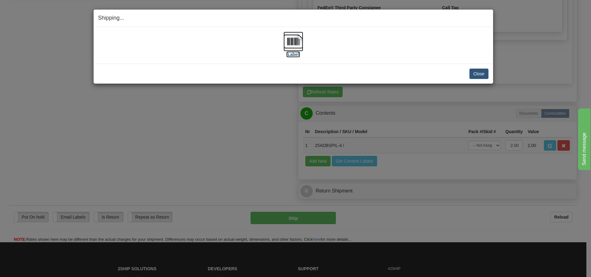
click at [289, 43] on img at bounding box center [294, 42] width 20 height 20
click at [478, 75] on button "Close" at bounding box center [479, 74] width 19 height 10
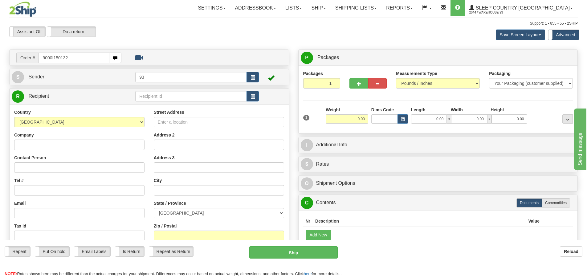
type input "9000I150132"
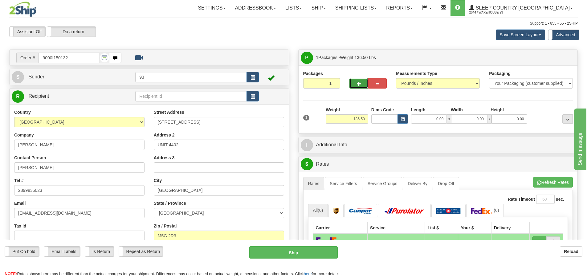
click at [361, 85] on button "button" at bounding box center [358, 83] width 18 height 10
type input "2"
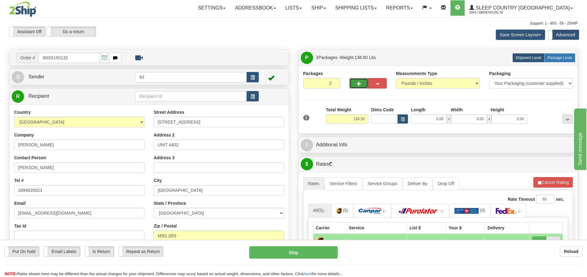
click at [558, 57] on span "Package Level" at bounding box center [559, 58] width 24 height 4
radio input "true"
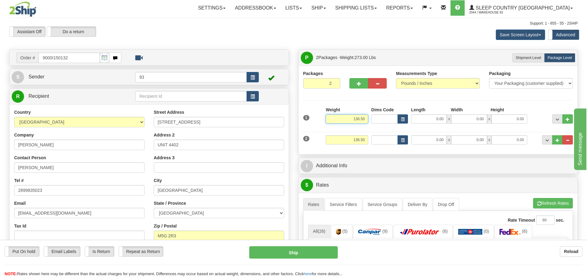
drag, startPoint x: 366, startPoint y: 119, endPoint x: 327, endPoint y: 119, distance: 39.1
click at [328, 119] on input "136.50" at bounding box center [347, 119] width 42 height 9
type input "68.25"
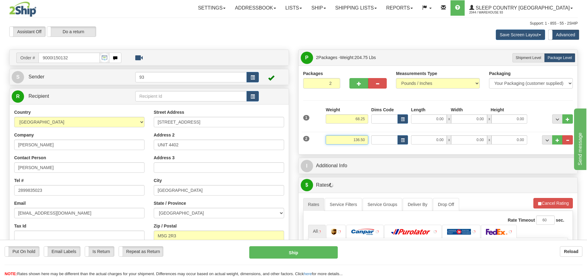
drag, startPoint x: 365, startPoint y: 140, endPoint x: 329, endPoint y: 136, distance: 36.3
click at [329, 136] on input "136.50" at bounding box center [347, 139] width 42 height 9
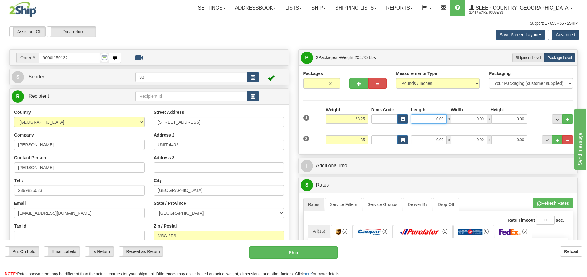
type input "35.00"
click at [432, 117] on input "0.00" at bounding box center [429, 119] width 36 height 9
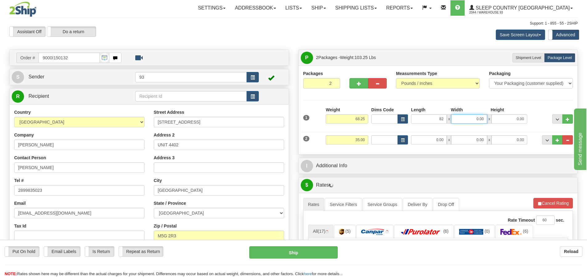
type input "82.00"
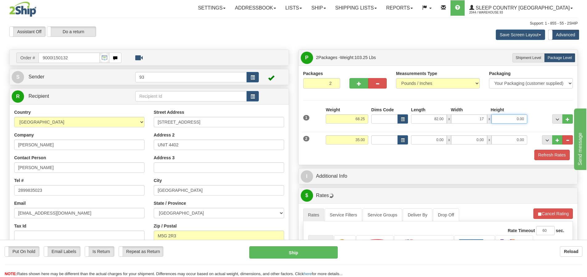
type input "17.00"
type input "9.00"
click at [438, 140] on input "0.00" at bounding box center [429, 139] width 36 height 9
type input "79.00"
type input "33.00"
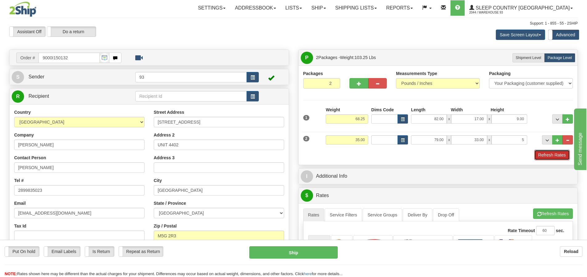
type input "5.00"
click at [536, 156] on button "Refresh Rates" at bounding box center [551, 155] width 35 height 10
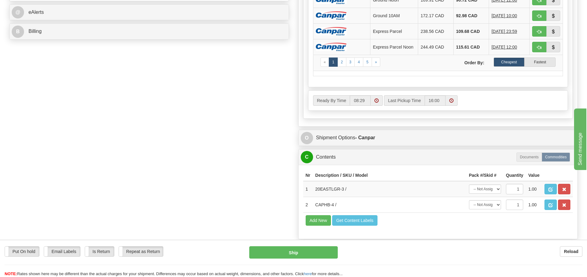
scroll to position [308, 0]
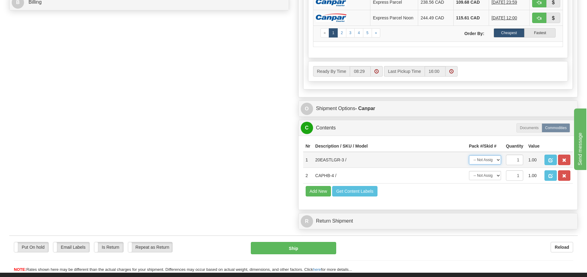
click at [498, 162] on select "-- Not Assigned -- Package 1 Package 2" at bounding box center [485, 160] width 32 height 9
select select "0"
click at [469, 157] on select "-- Not Assigned -- Package 1 Package 2" at bounding box center [485, 160] width 32 height 9
click at [499, 178] on select "-- Not Assigned -- Package 1 Package 2" at bounding box center [485, 175] width 32 height 9
select select "1"
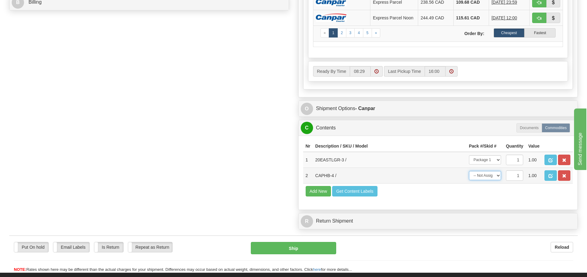
click at [469, 173] on select "-- Not Assigned -- Package 1 Package 2" at bounding box center [485, 175] width 32 height 9
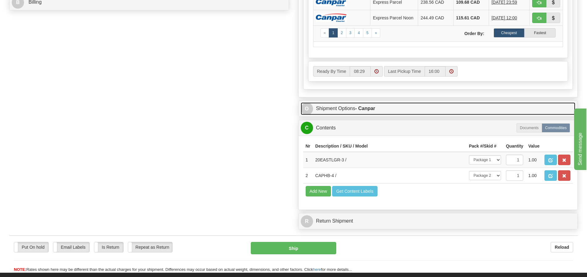
click at [390, 111] on link "O Shipment Options - Canpar" at bounding box center [438, 109] width 275 height 13
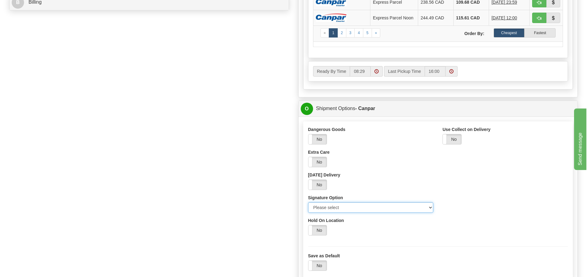
click at [431, 209] on select "Please select No Signature Required Signature Required Adult Signature" at bounding box center [370, 208] width 125 height 10
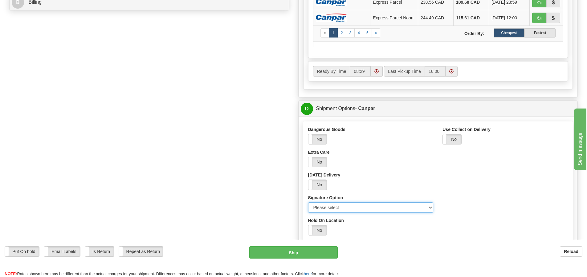
select select "2"
click at [308, 204] on select "Please select No Signature Required Signature Required Adult Signature" at bounding box center [370, 208] width 125 height 10
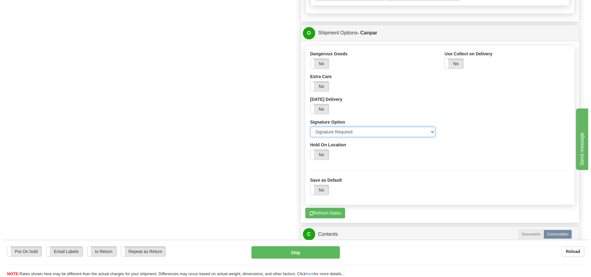
scroll to position [400, 0]
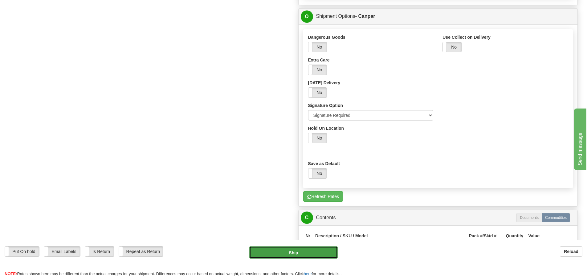
click at [293, 254] on button "Ship" at bounding box center [293, 253] width 88 height 12
type input "1"
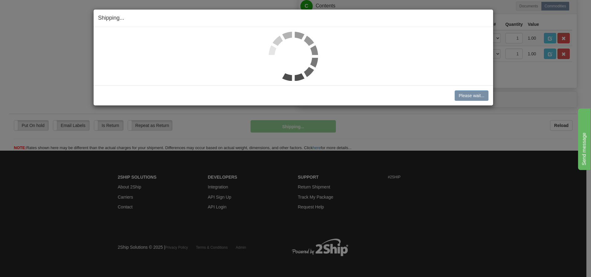
scroll to position [385, 0]
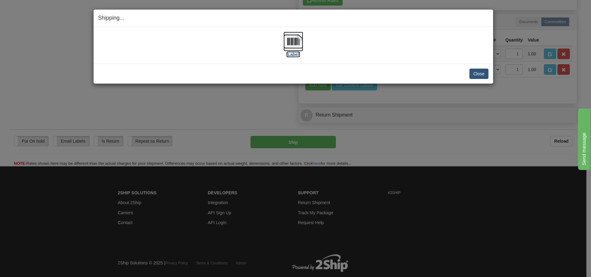
click at [293, 41] on img at bounding box center [294, 42] width 20 height 20
click at [475, 74] on button "Close" at bounding box center [479, 74] width 19 height 10
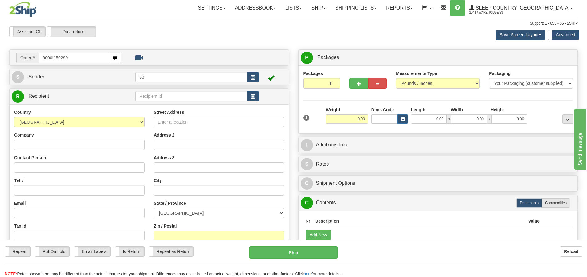
type input "9000I150299"
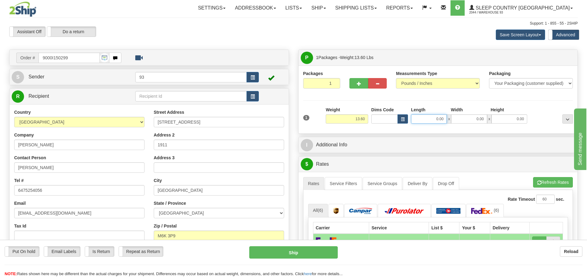
click at [425, 120] on input "0.00" at bounding box center [429, 119] width 36 height 9
type input "17.00"
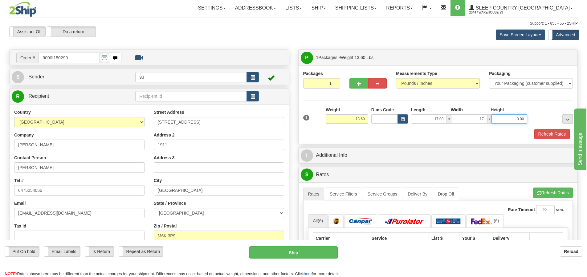
type input "17.00"
type input "7.00"
click at [541, 136] on button "Refresh Rates" at bounding box center [551, 134] width 35 height 10
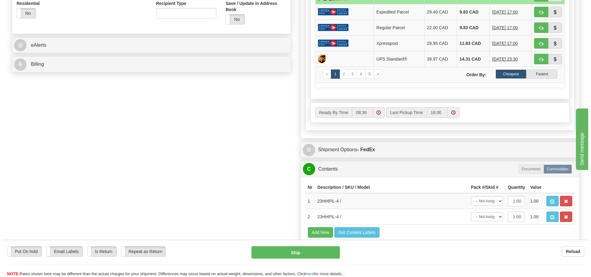
scroll to position [277, 0]
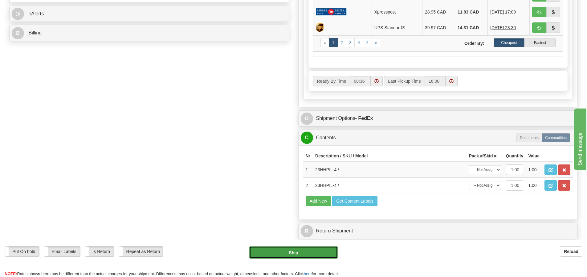
click at [294, 255] on button "Ship" at bounding box center [293, 253] width 88 height 12
type input "92"
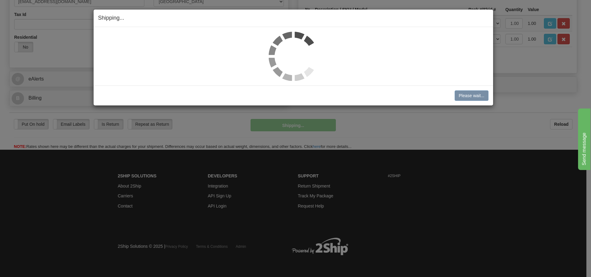
scroll to position [212, 0]
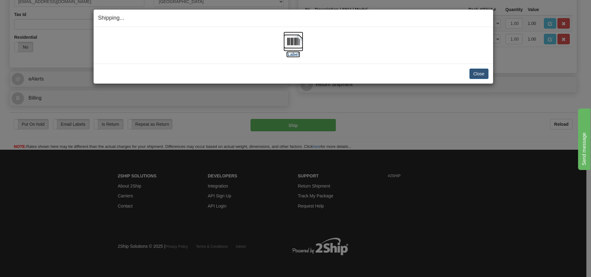
click at [291, 39] on img at bounding box center [294, 42] width 20 height 20
click at [474, 73] on button "Close" at bounding box center [479, 74] width 19 height 10
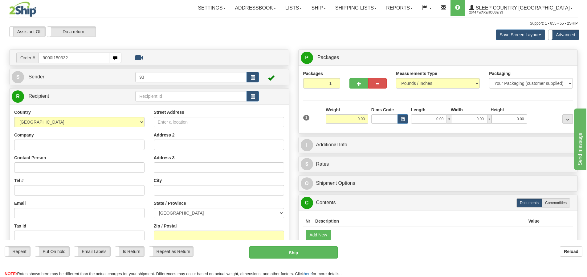
type input "9000I150332"
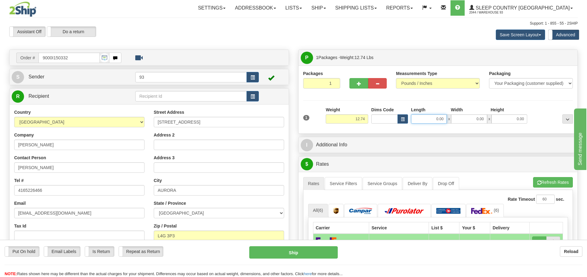
click at [425, 122] on input "0.00" at bounding box center [429, 119] width 36 height 9
type input "17.00"
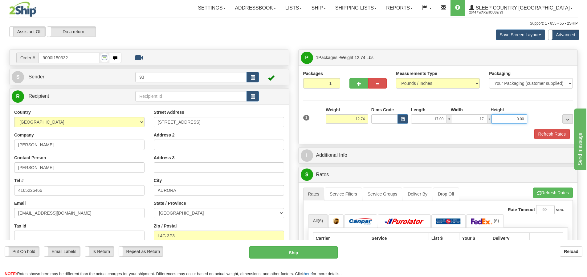
type input "17.00"
type input "7.00"
click at [547, 135] on button "Refresh Rates" at bounding box center [551, 134] width 35 height 10
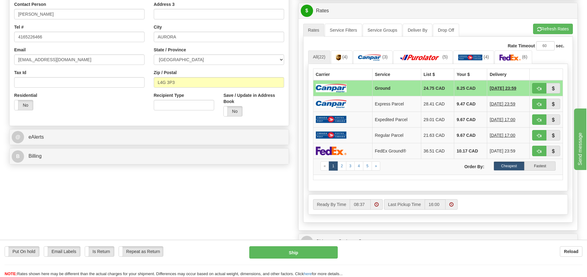
scroll to position [154, 0]
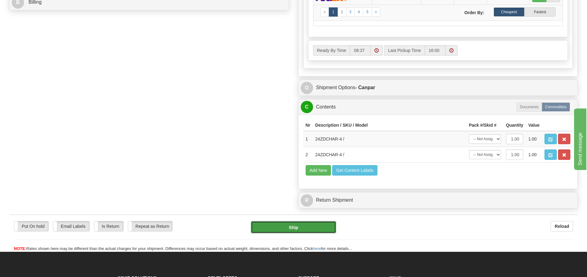
click at [300, 228] on button "Ship" at bounding box center [293, 227] width 85 height 12
type input "1"
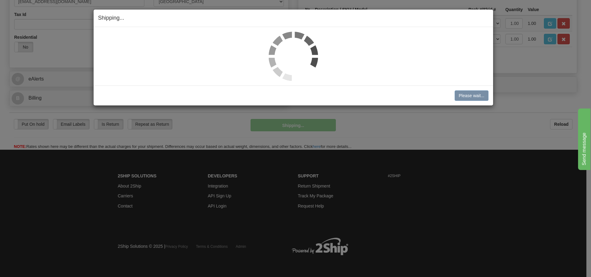
scroll to position [212, 0]
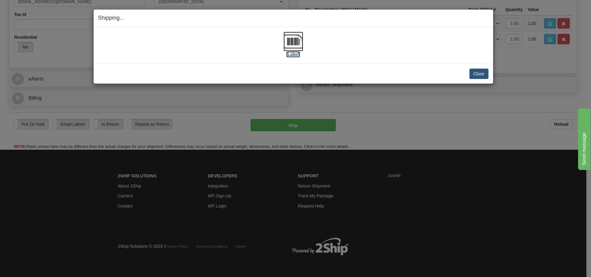
click at [293, 40] on img at bounding box center [294, 42] width 20 height 20
click at [483, 72] on button "Close" at bounding box center [479, 74] width 19 height 10
